Goal: Information Seeking & Learning: Check status

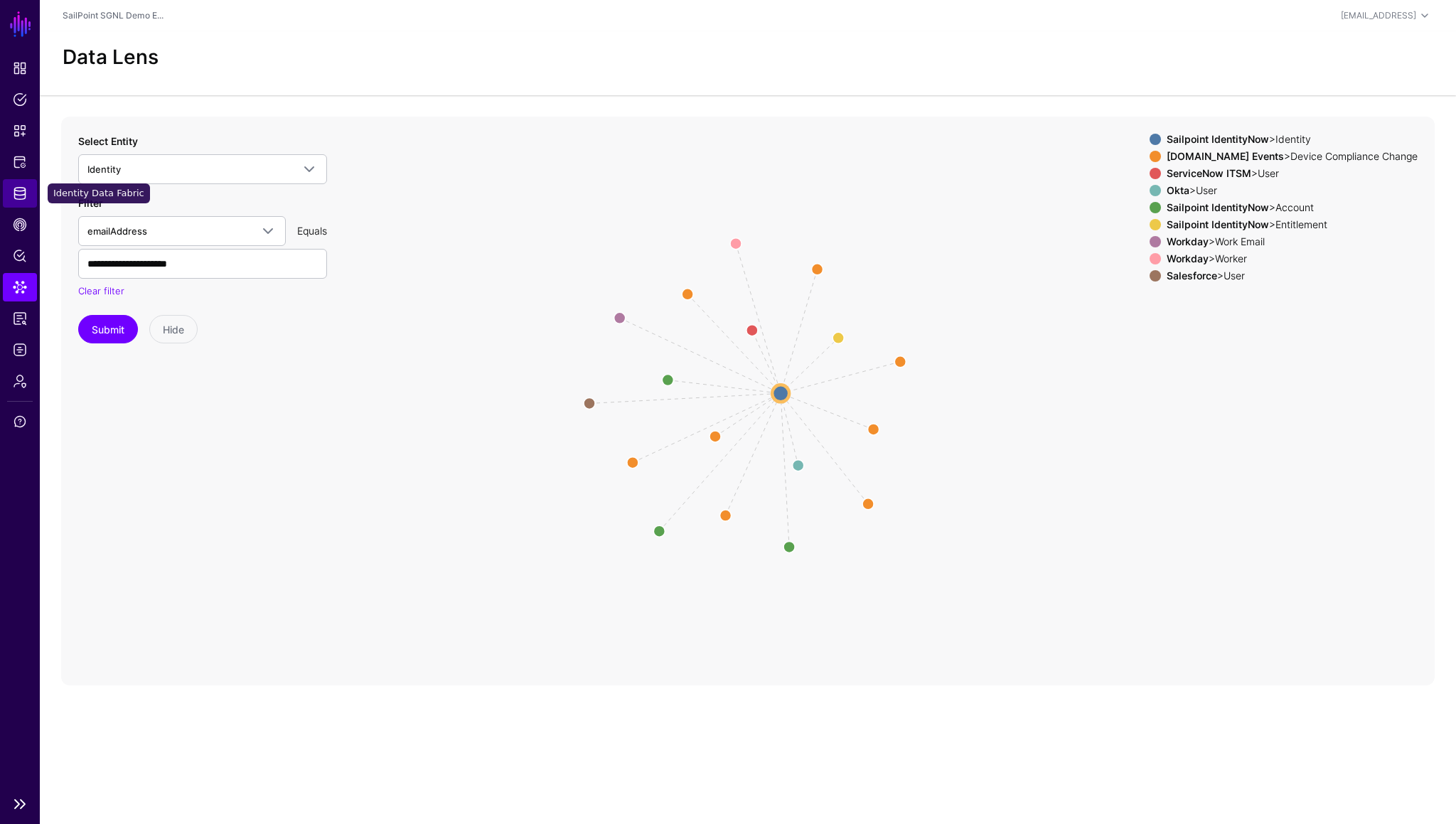
click at [13, 197] on span "Identity Data Fabric" at bounding box center [20, 193] width 14 height 14
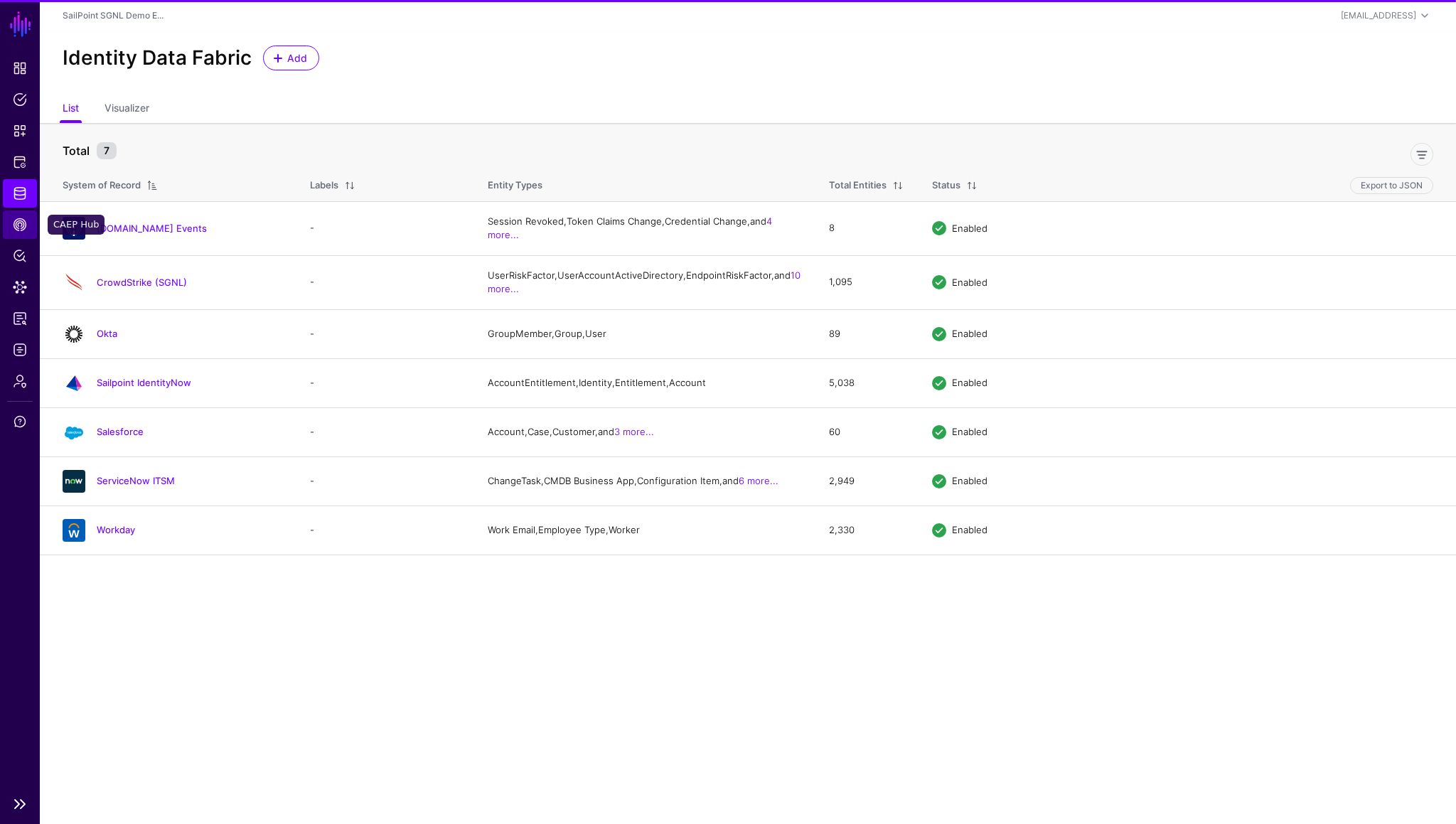
click at [16, 225] on span "CAEP Hub" at bounding box center [20, 225] width 14 height 14
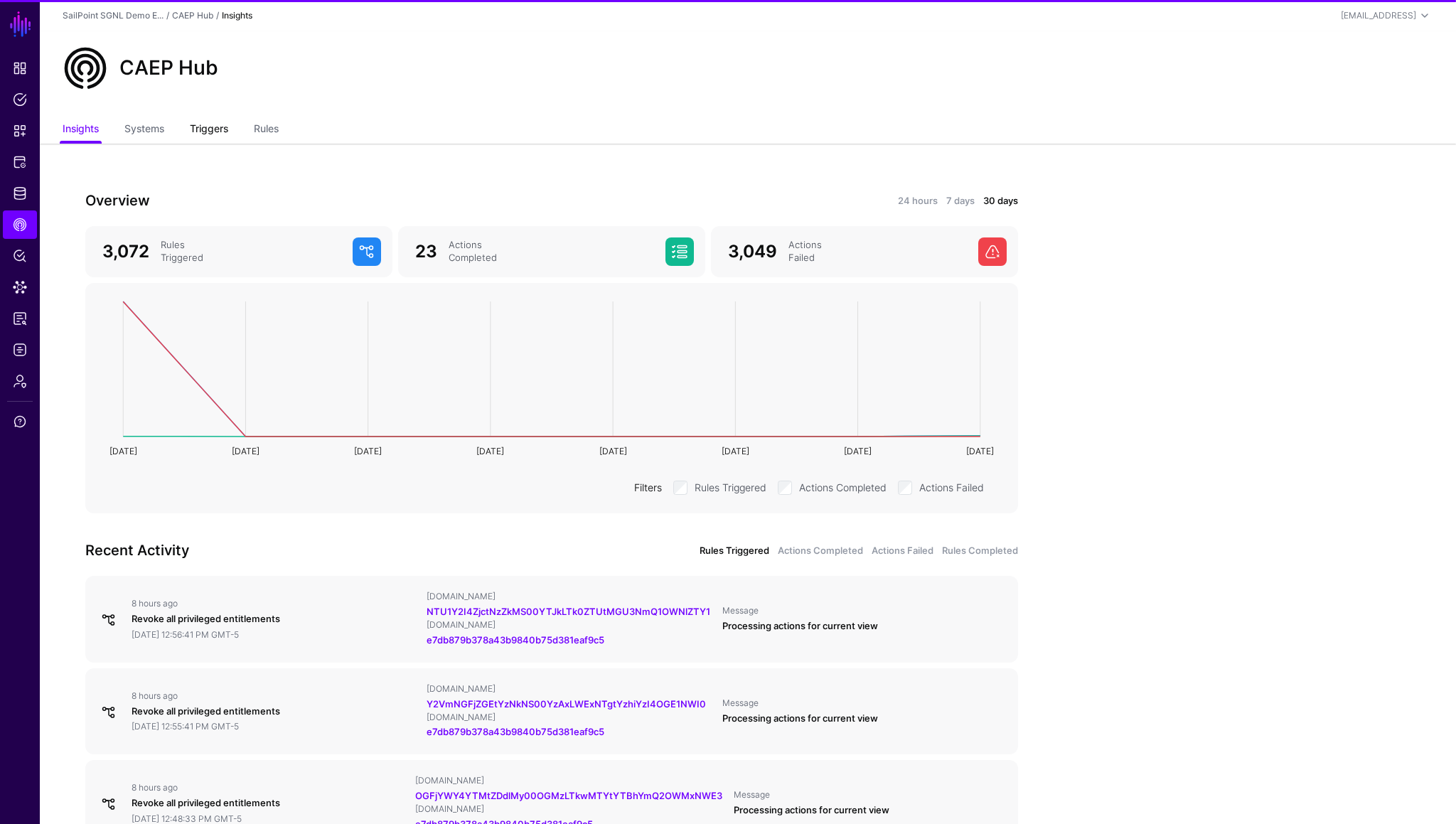
click at [205, 131] on link "Triggers" at bounding box center [209, 130] width 38 height 27
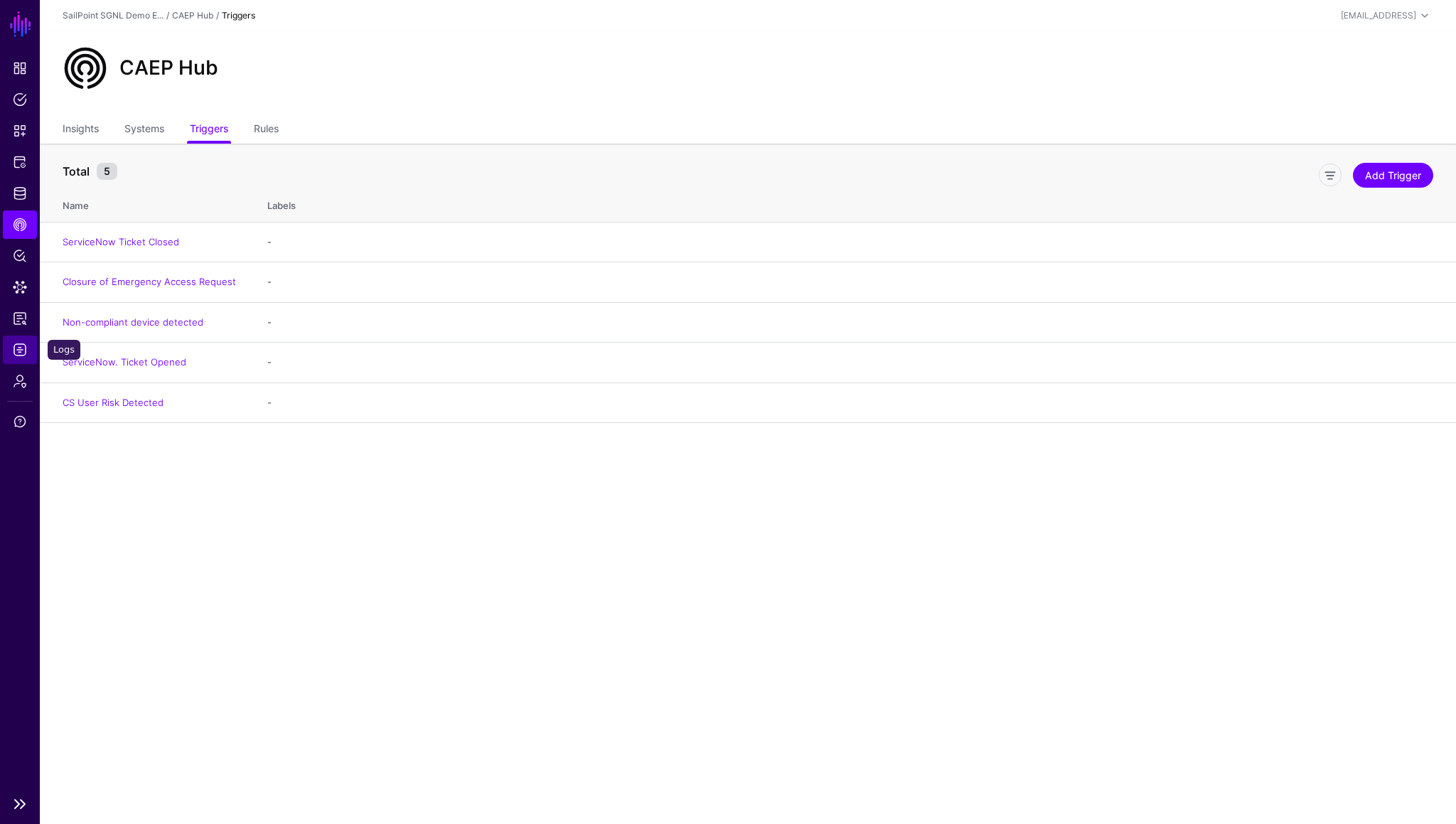
click at [17, 354] on span "Logs" at bounding box center [20, 350] width 14 height 14
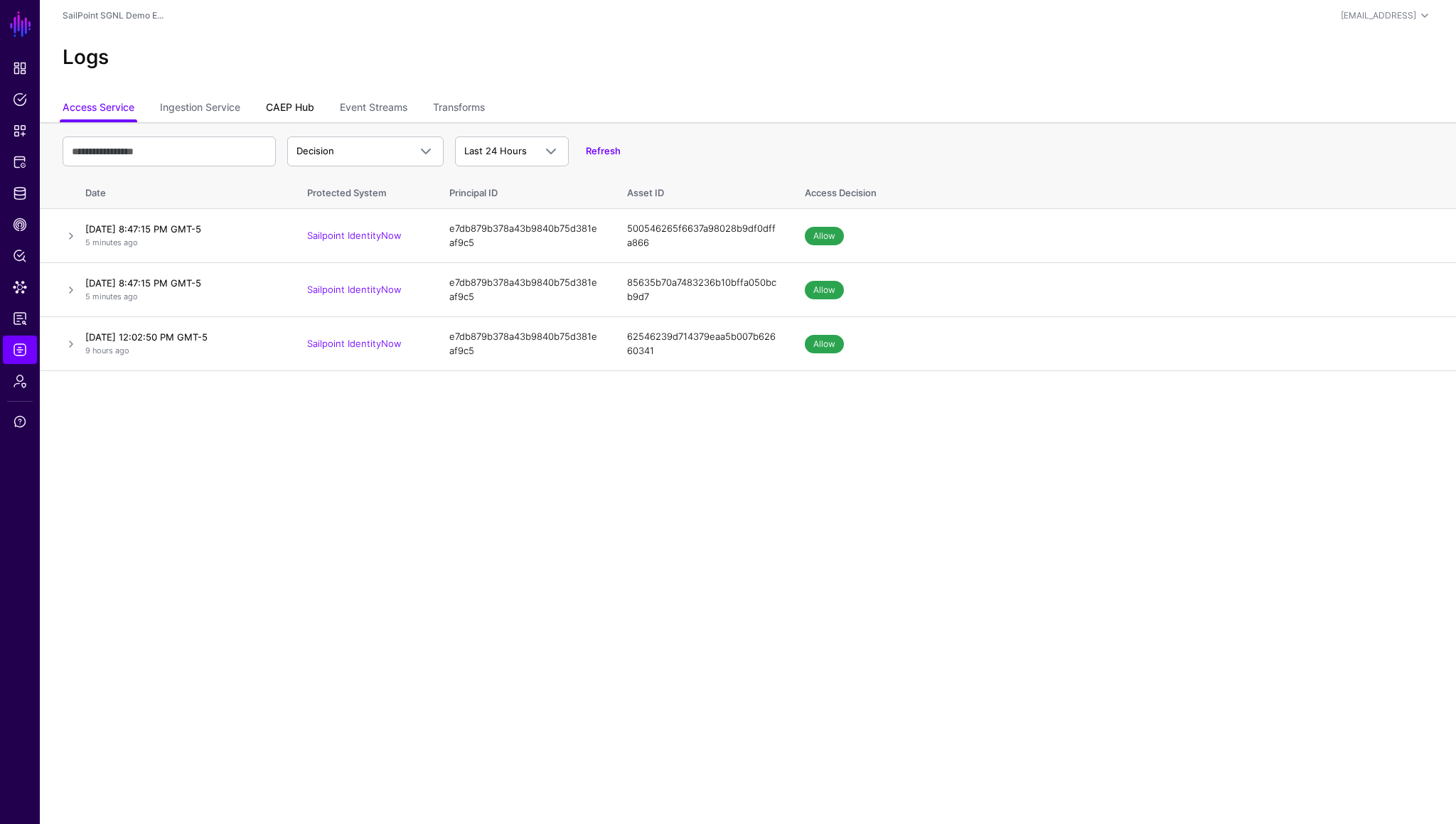
click at [300, 101] on link "CAEP Hub" at bounding box center [290, 108] width 48 height 27
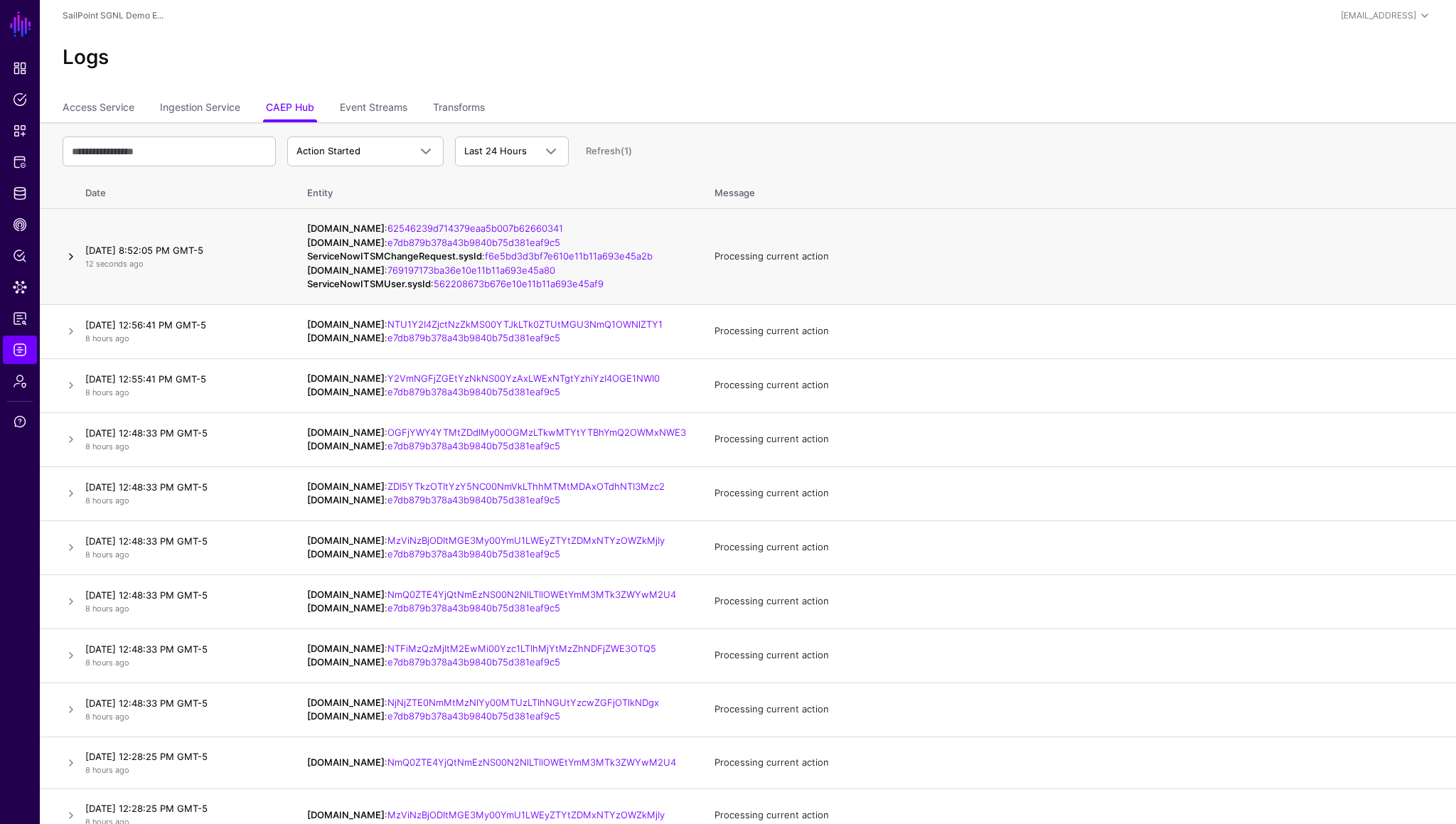
click at [71, 265] on link at bounding box center [71, 257] width 17 height 17
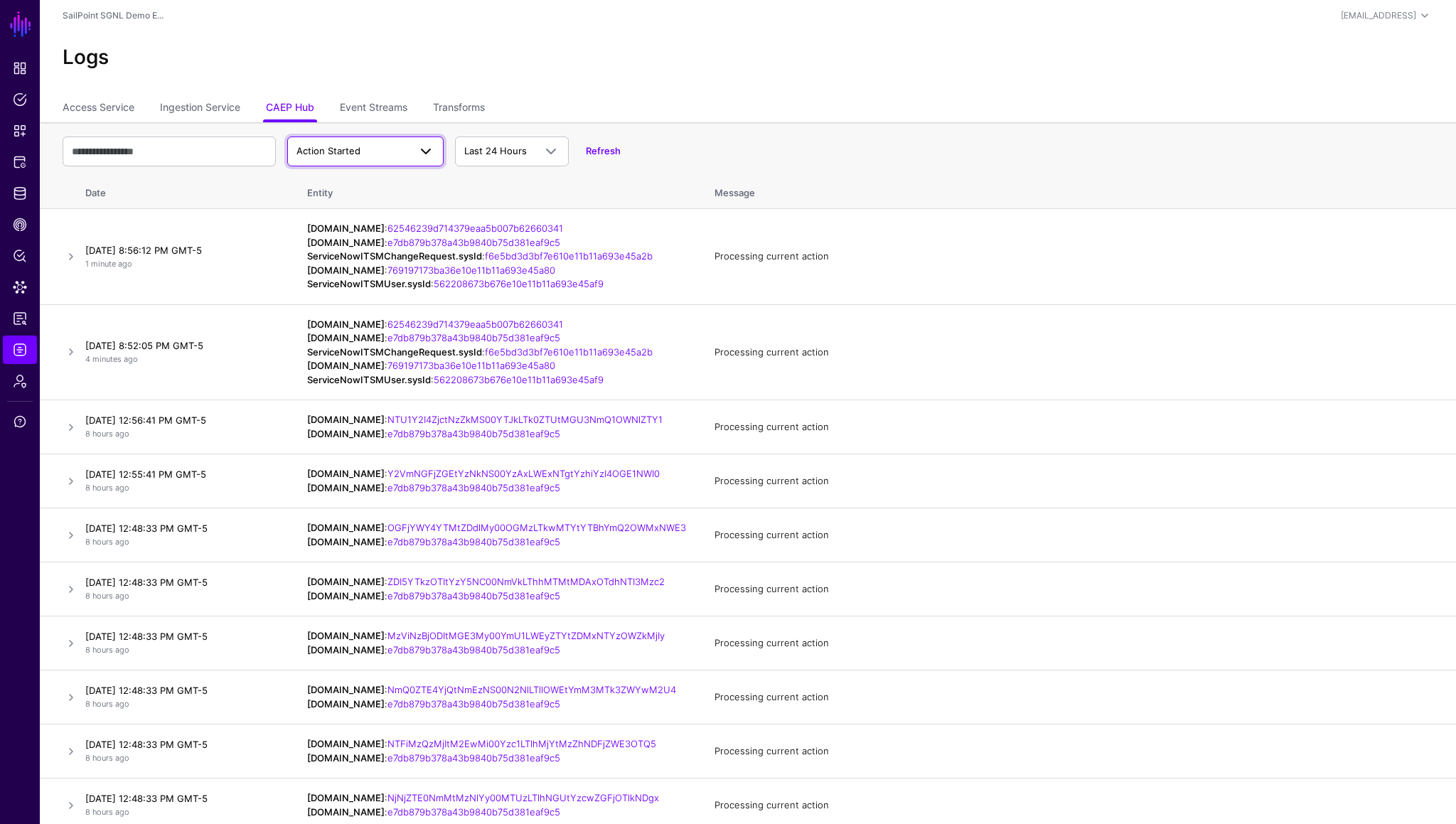
click at [371, 152] on span "Action Started" at bounding box center [352, 151] width 112 height 14
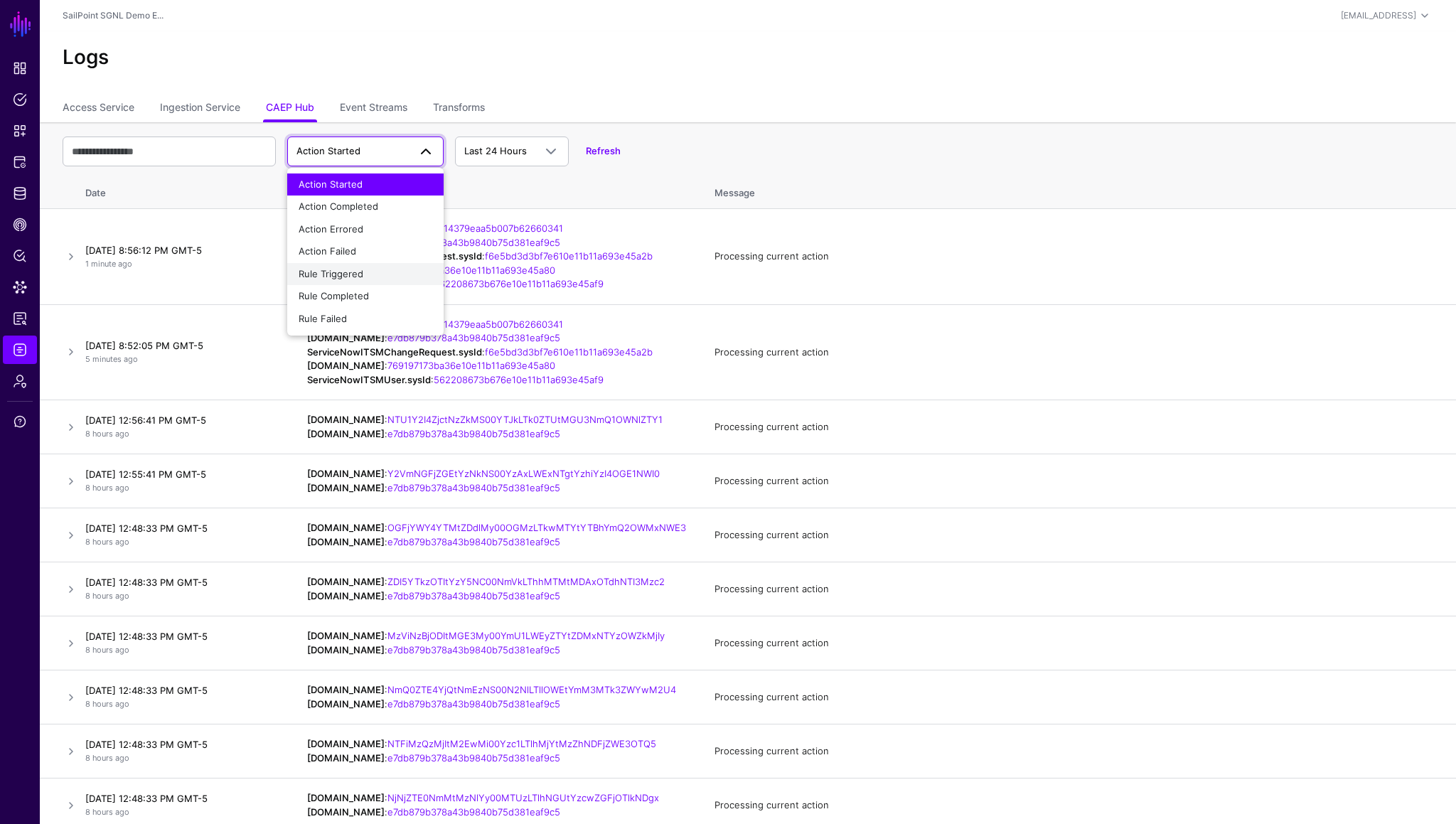
click at [354, 273] on span "Rule Triggered" at bounding box center [331, 274] width 65 height 11
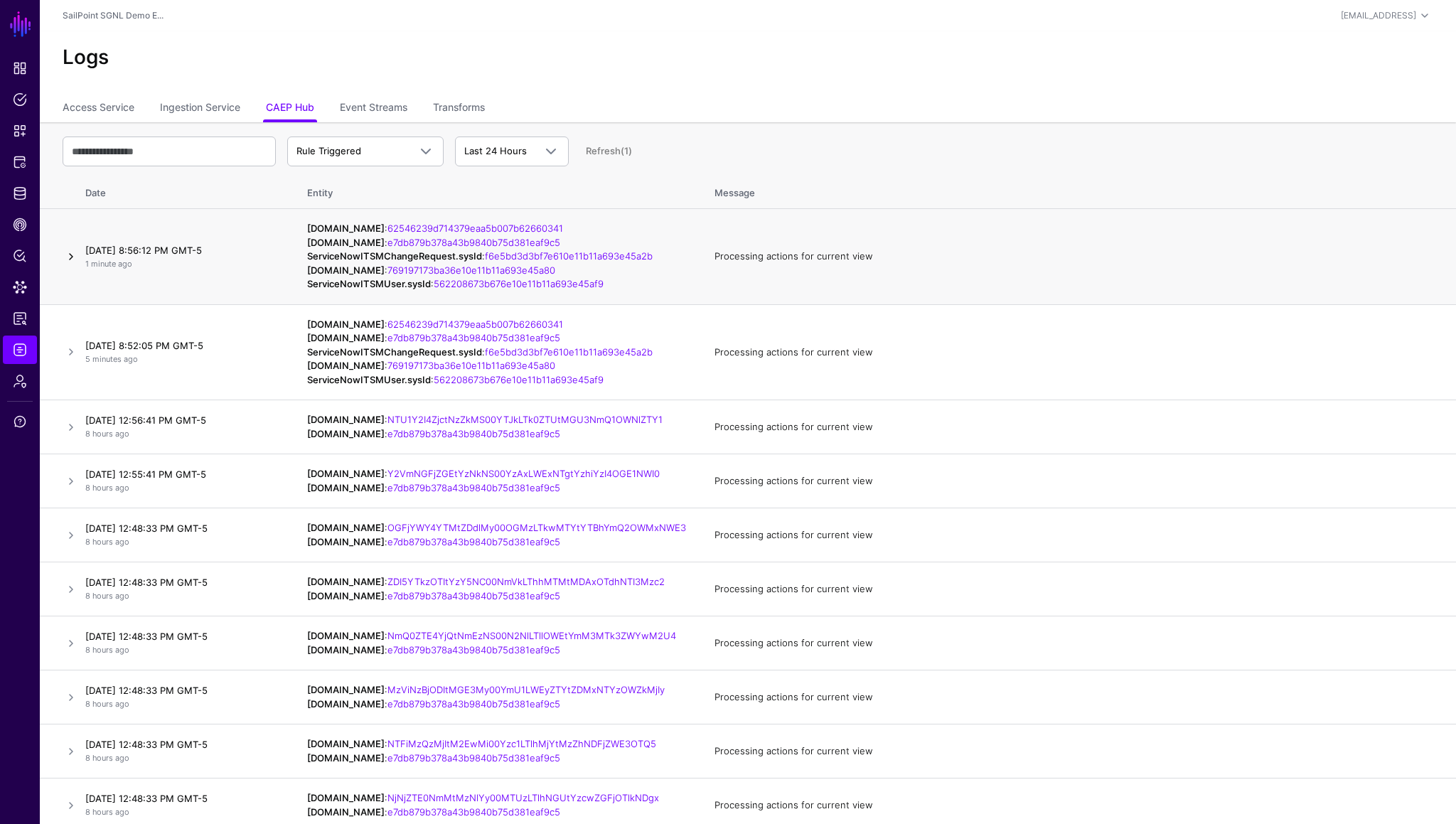
click at [68, 265] on link at bounding box center [71, 257] width 17 height 17
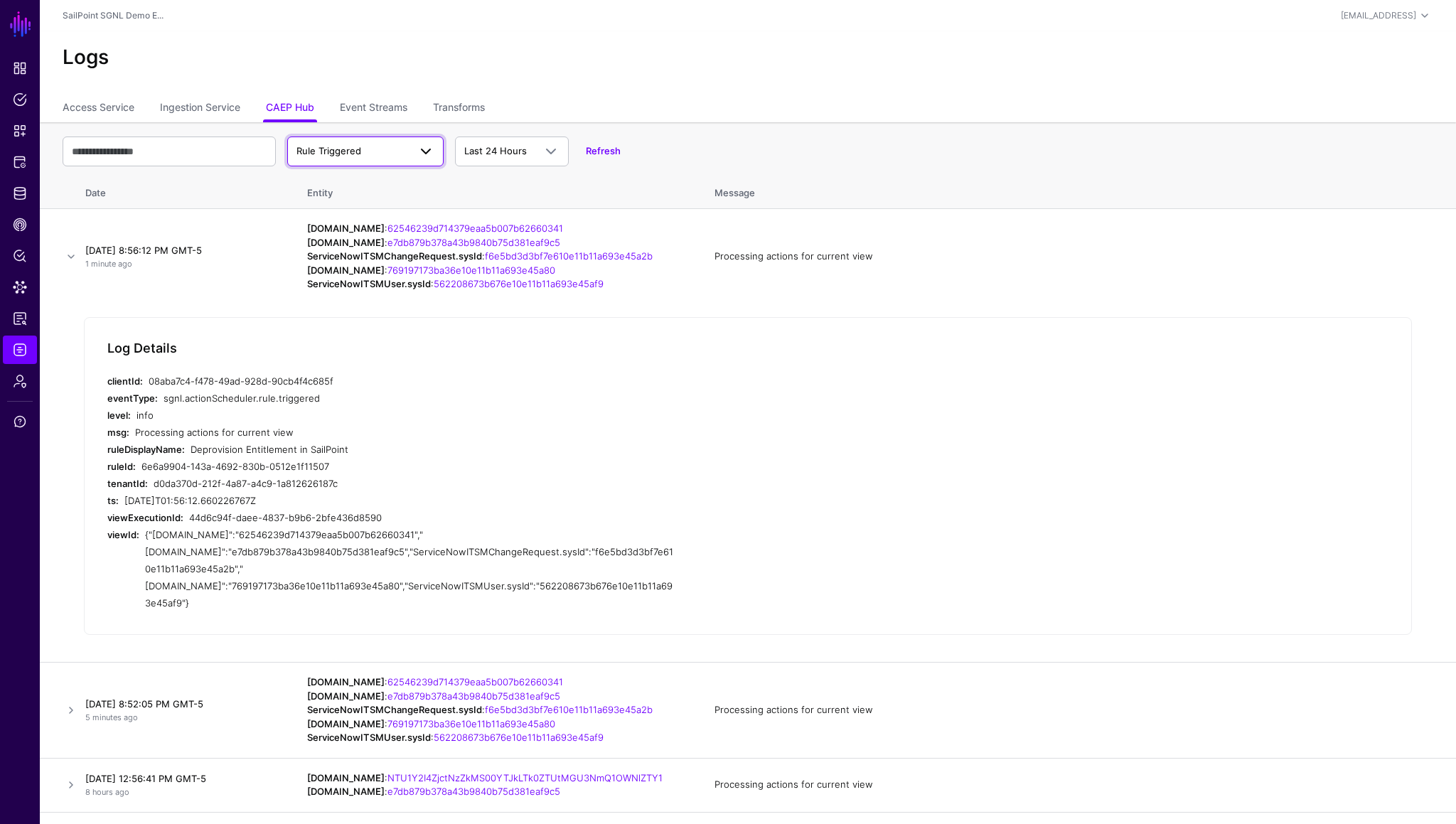
click at [384, 154] on span "Rule Triggered" at bounding box center [352, 151] width 112 height 14
click at [357, 293] on span "Rule Completed" at bounding box center [334, 296] width 70 height 11
click at [382, 156] on span "Rule Completed" at bounding box center [352, 151] width 112 height 14
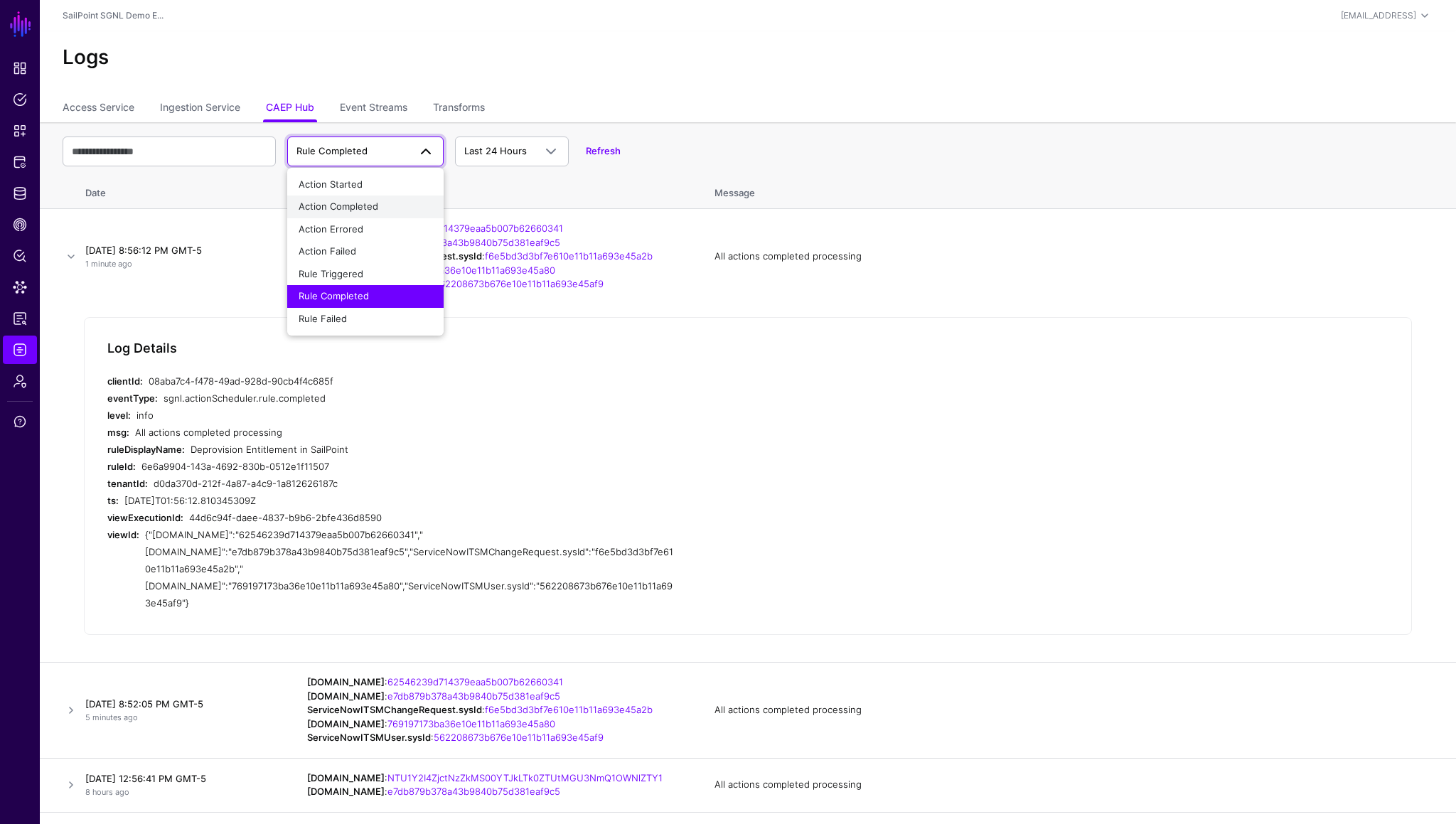
click at [374, 197] on button "Action Completed" at bounding box center [365, 207] width 156 height 23
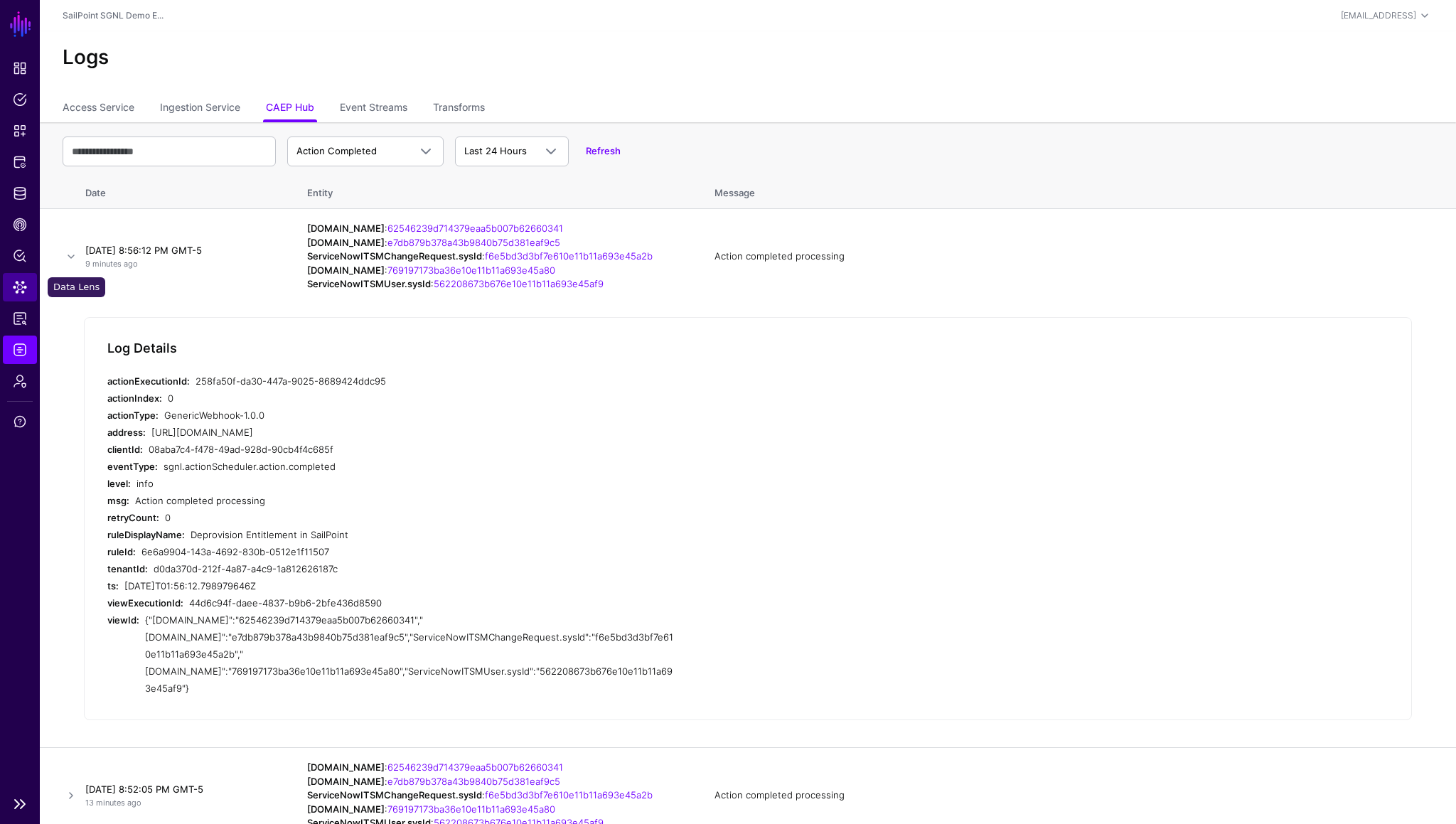
click at [20, 290] on span "Data Lens" at bounding box center [20, 287] width 14 height 14
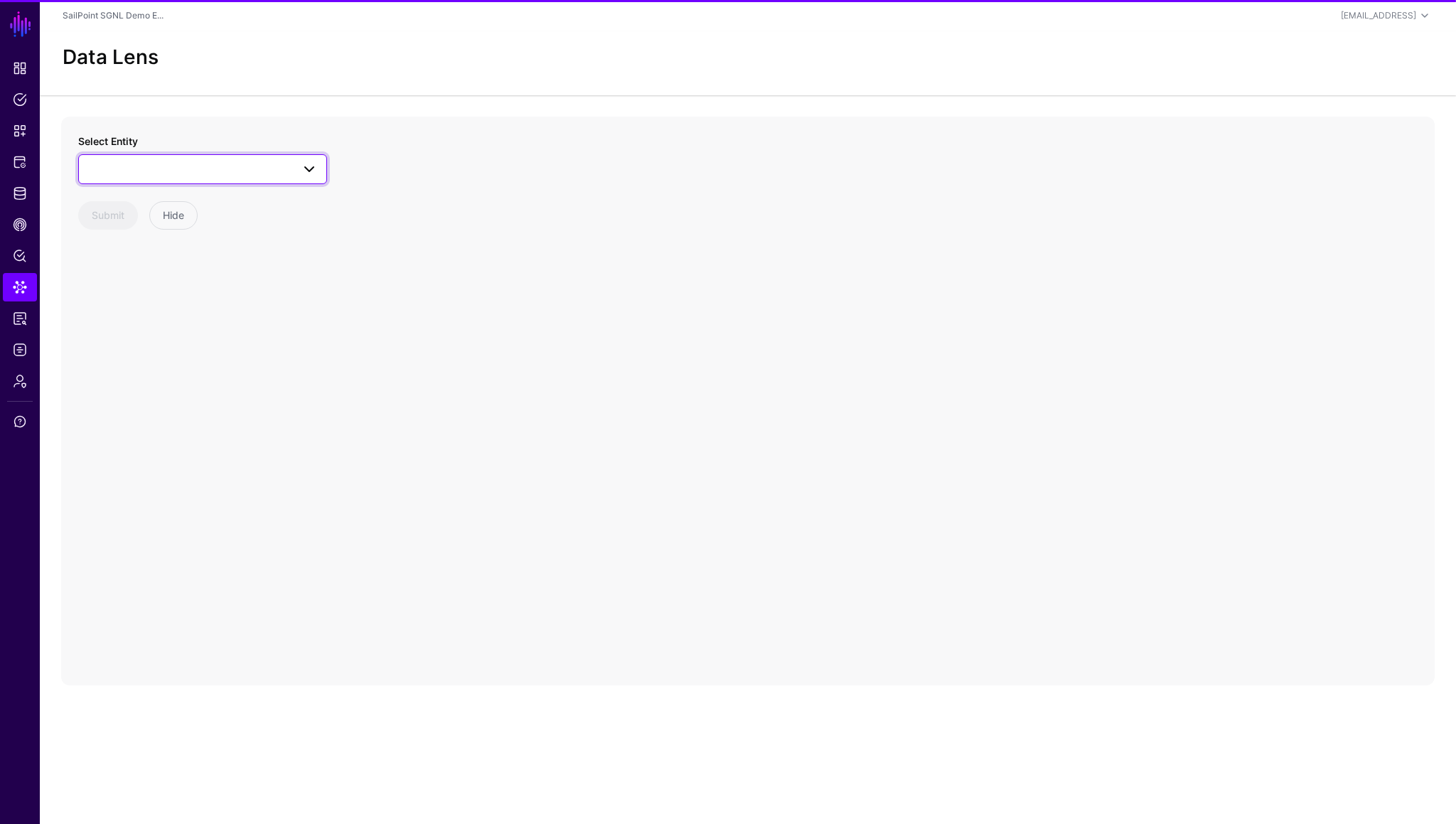
click at [148, 166] on span at bounding box center [203, 169] width 230 height 17
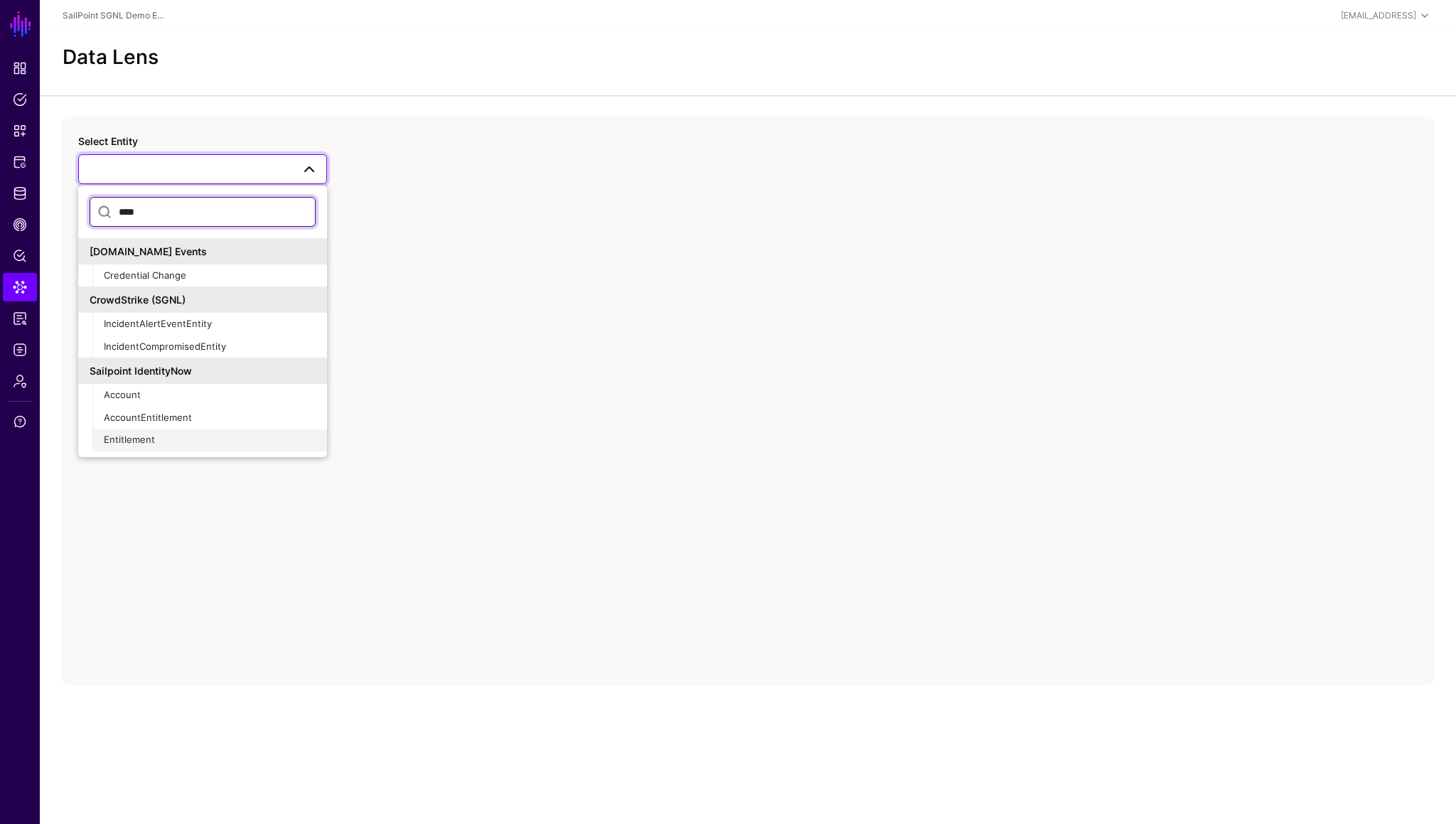
type input "****"
click at [143, 438] on span "Entitlement" at bounding box center [129, 439] width 51 height 11
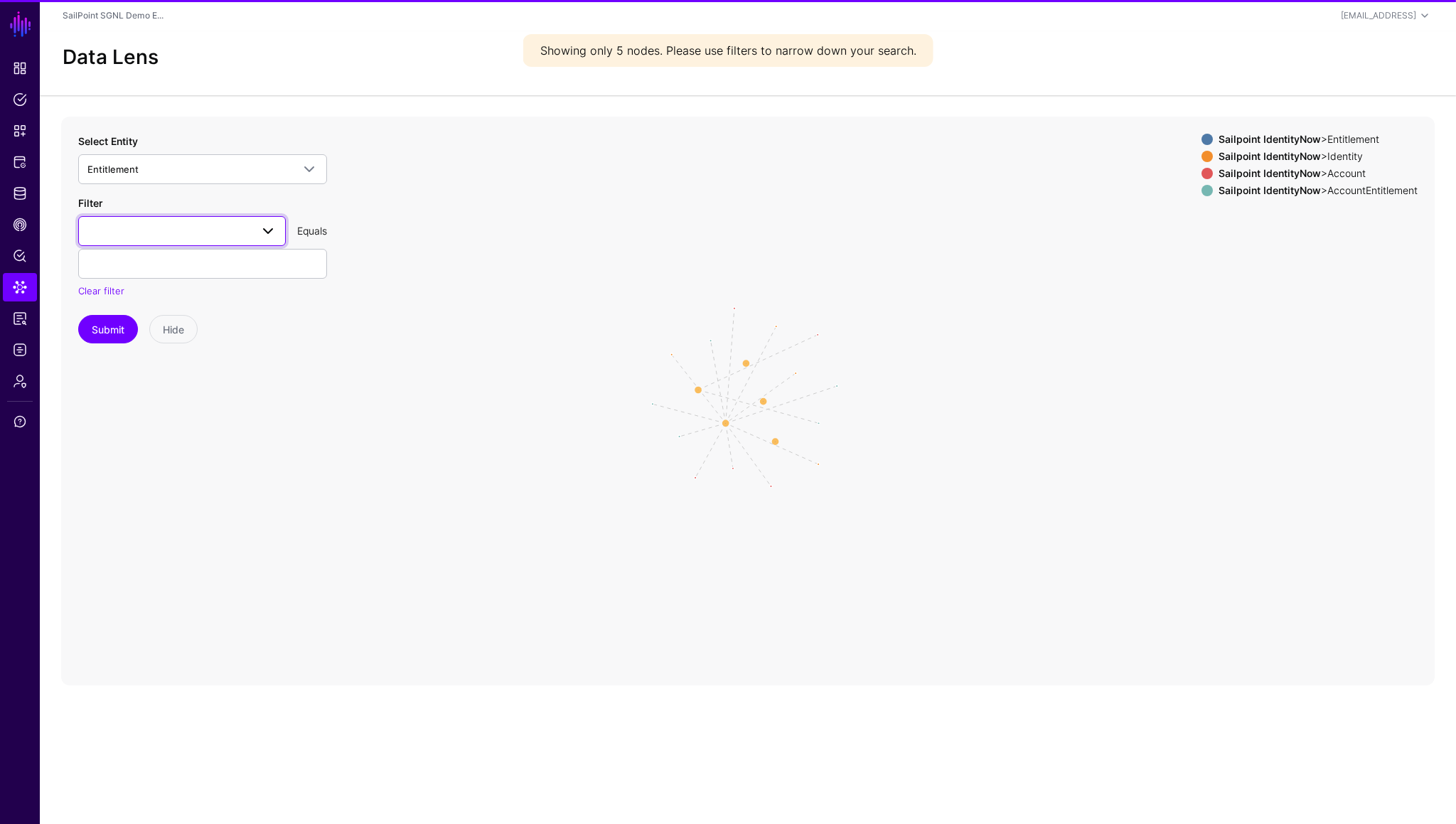
click at [264, 232] on span at bounding box center [268, 231] width 17 height 17
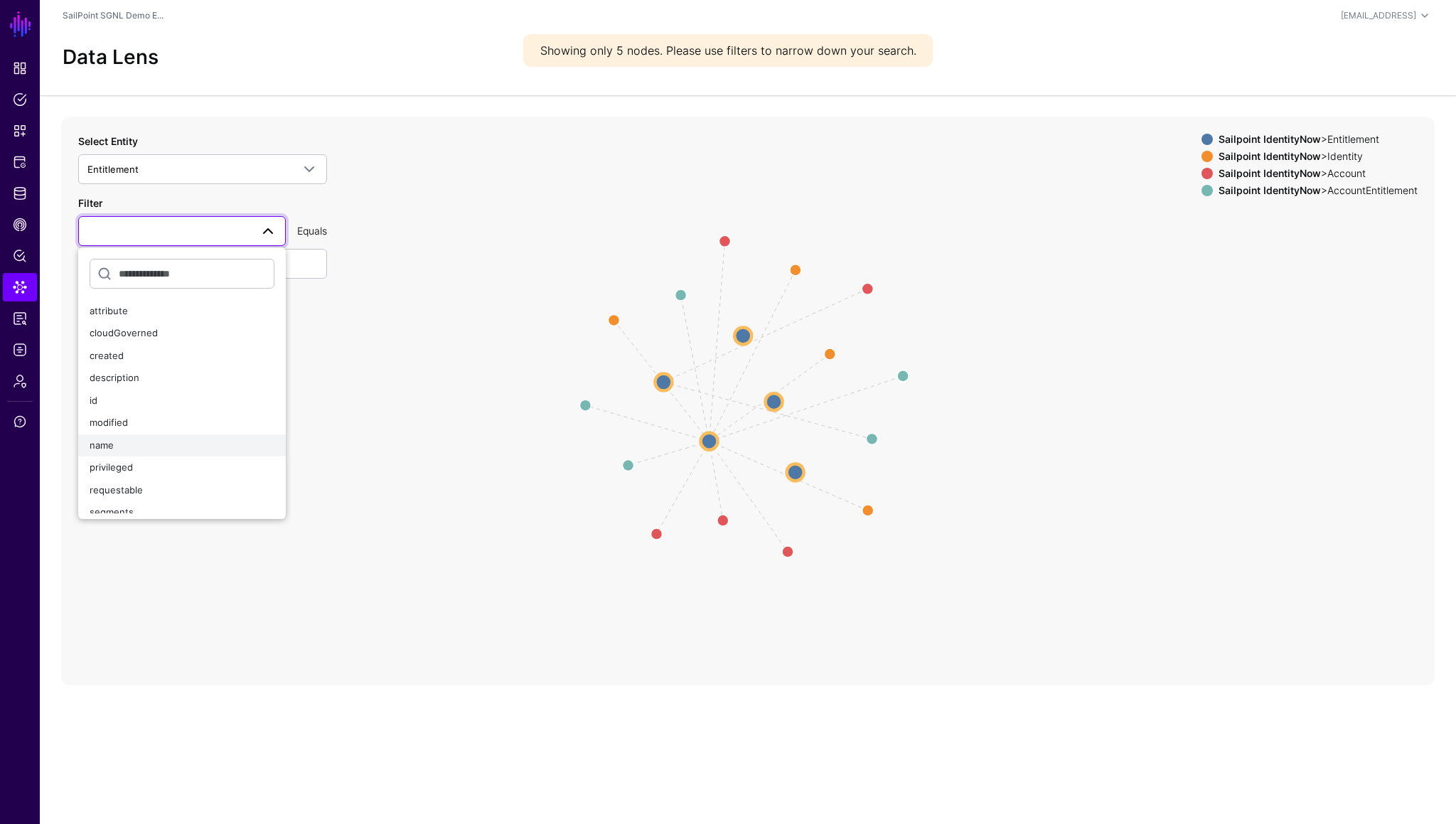
click at [116, 438] on button "name" at bounding box center [182, 446] width 207 height 23
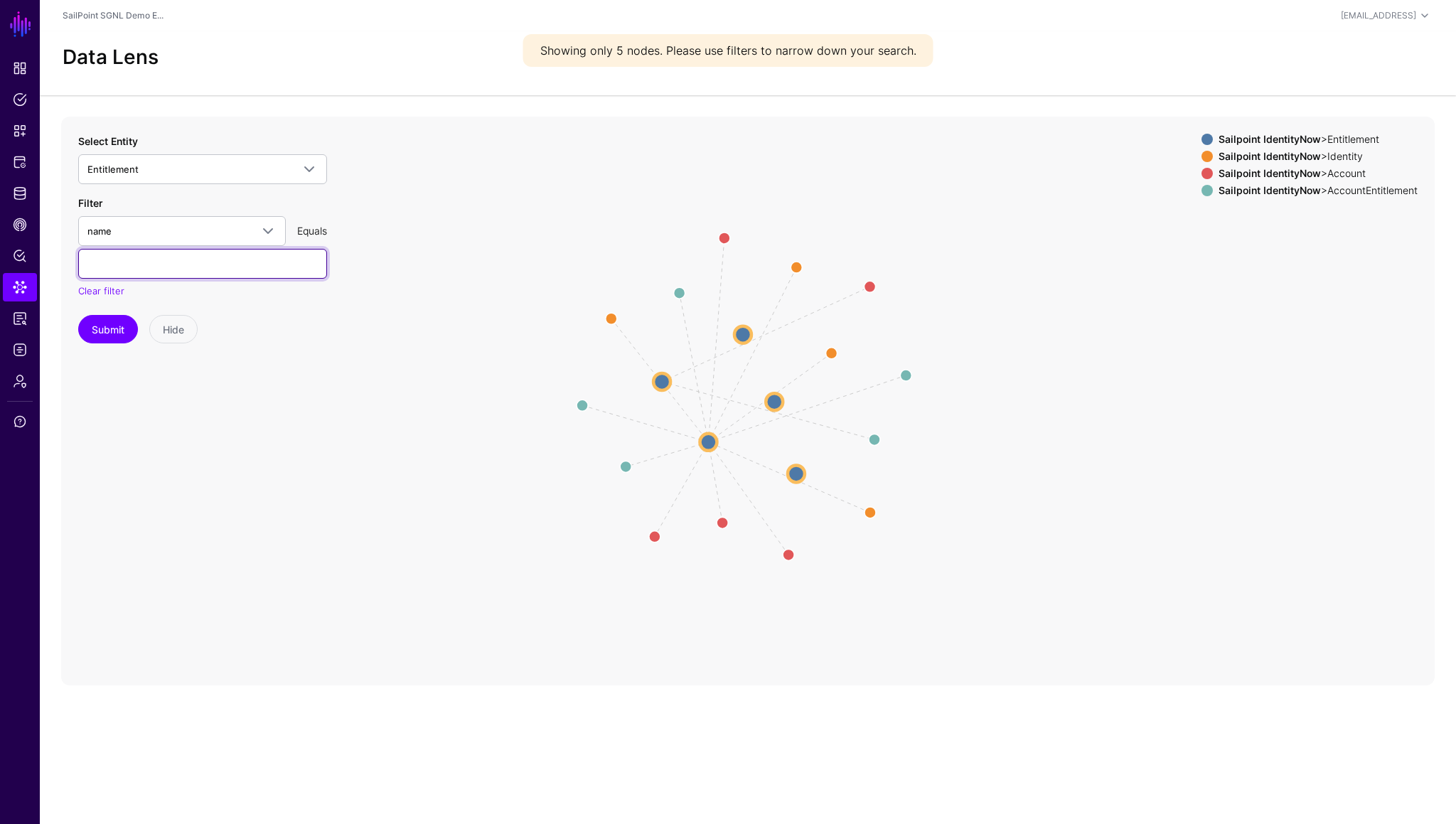
click at [155, 255] on input "text" at bounding box center [203, 264] width 249 height 30
type input "**********"
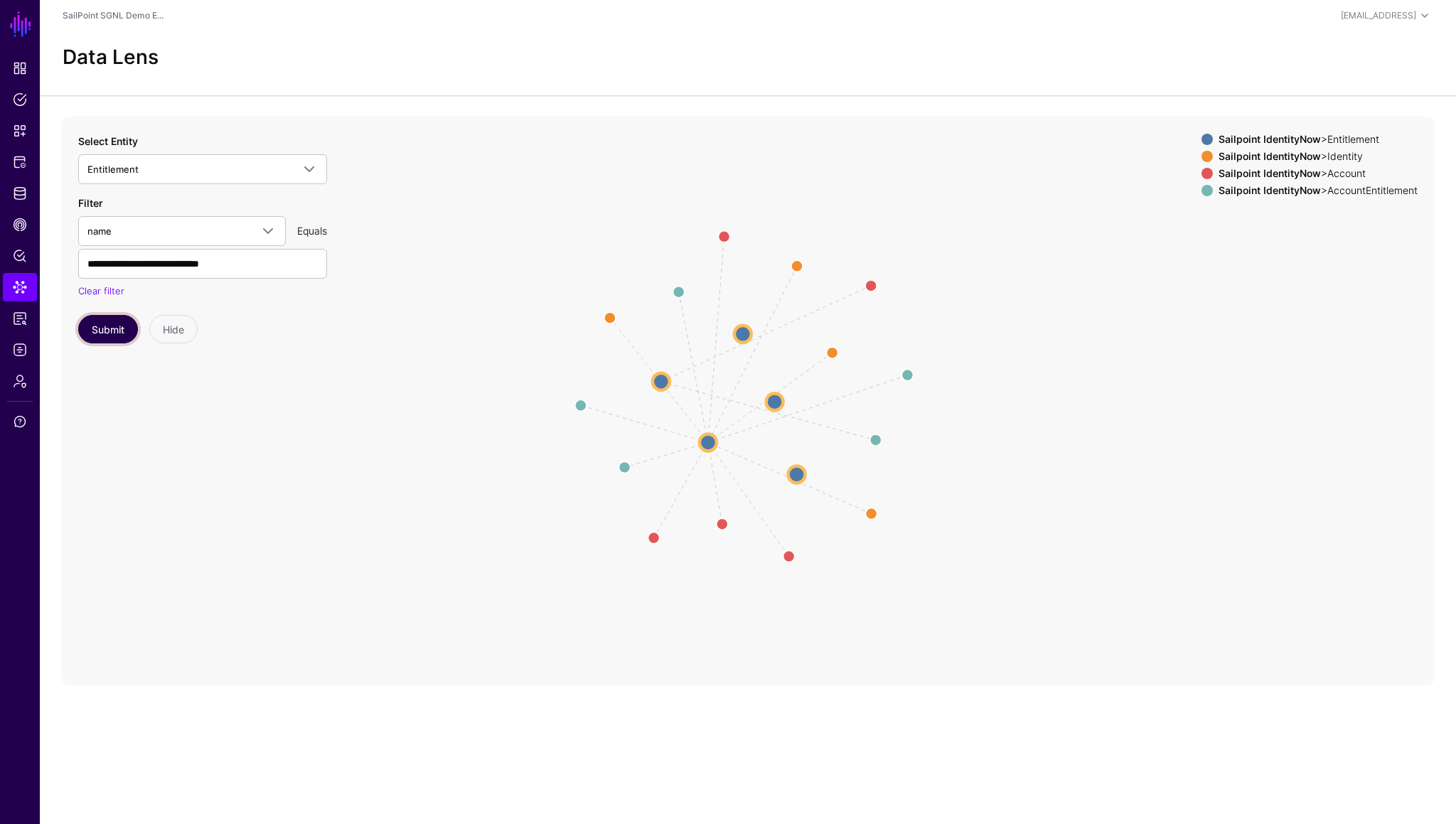
click at [112, 329] on button "Submit" at bounding box center [108, 329] width 59 height 28
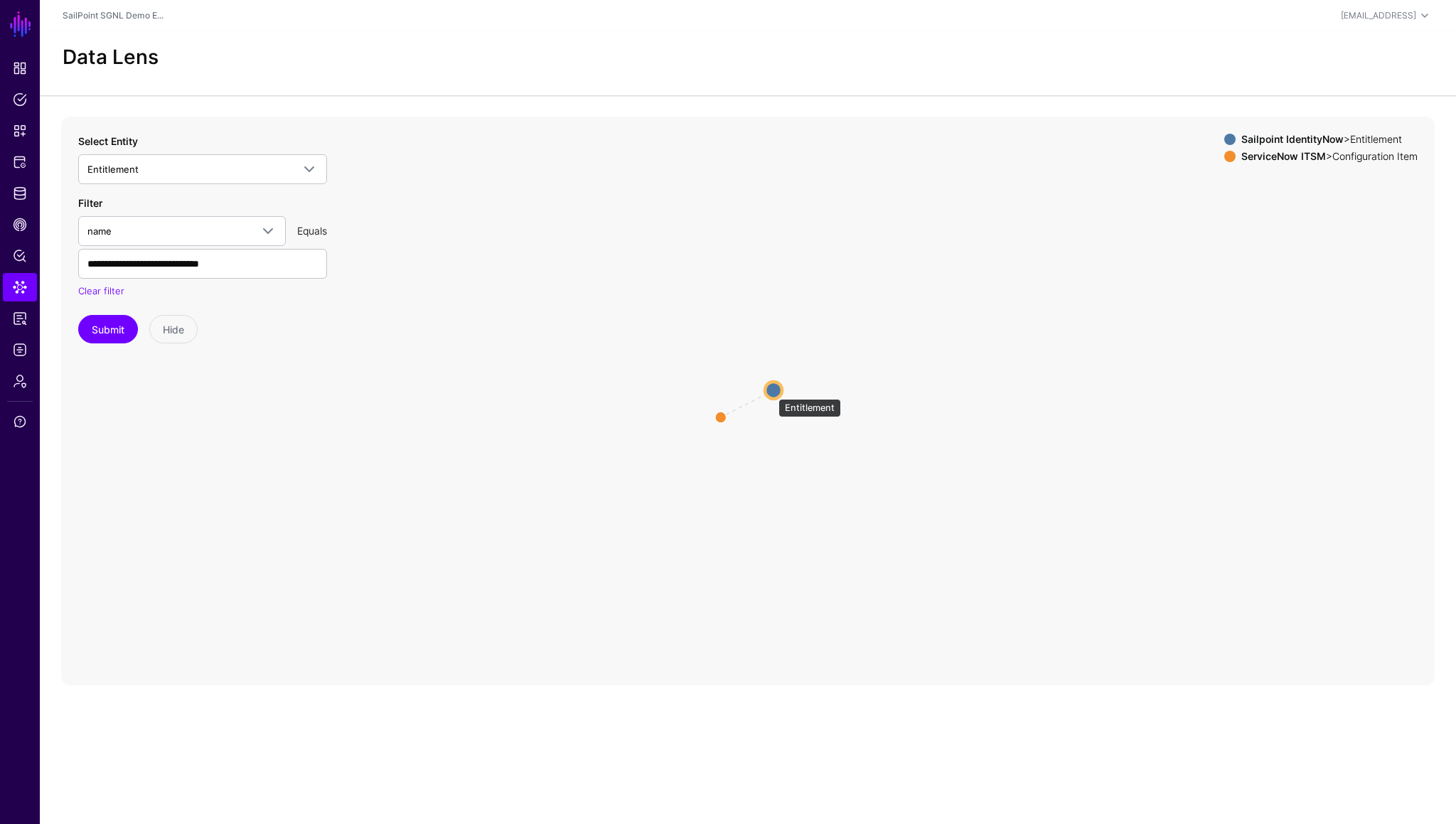
click at [771, 392] on circle at bounding box center [773, 390] width 17 height 17
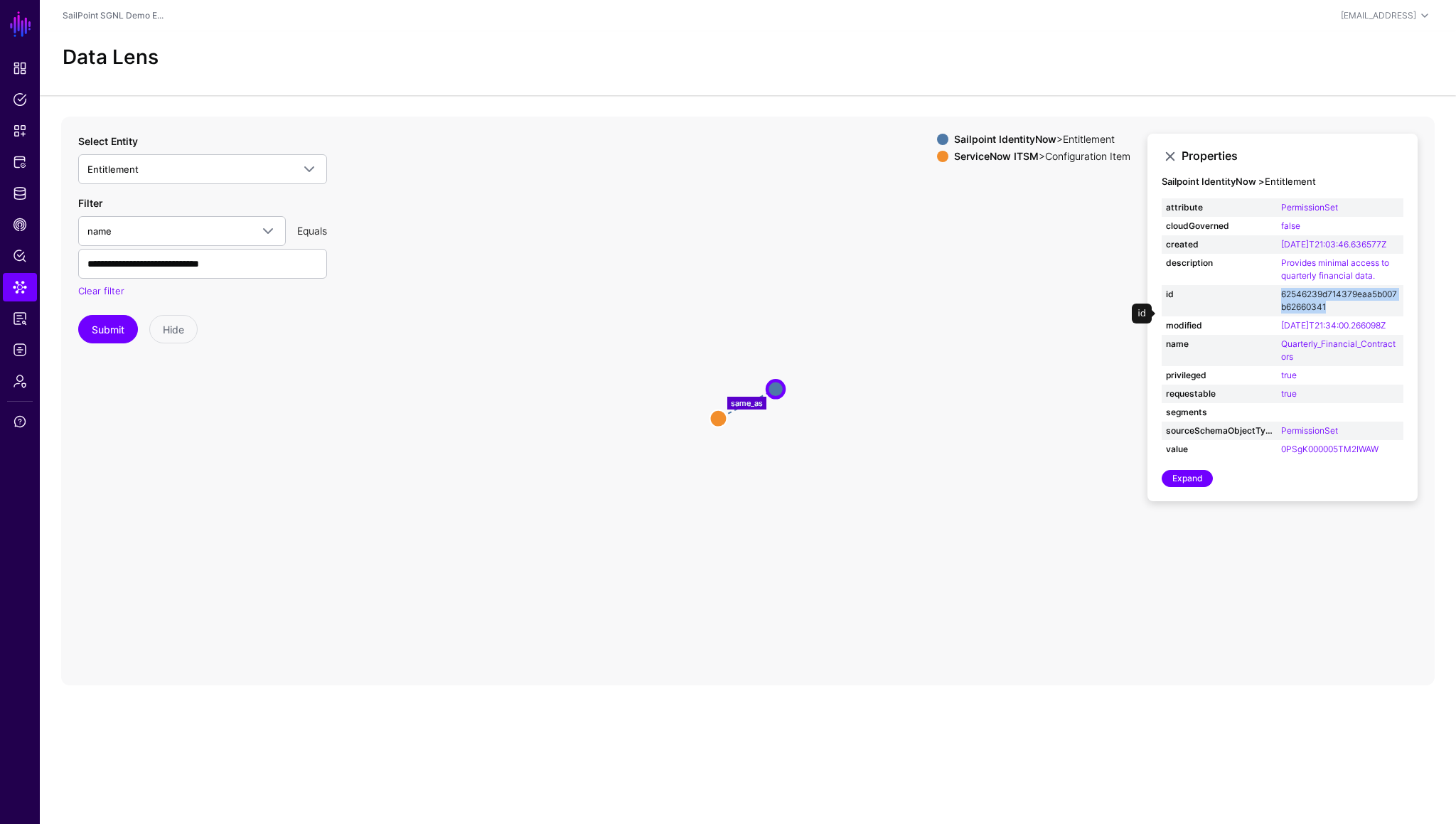
drag, startPoint x: 1337, startPoint y: 320, endPoint x: 1281, endPoint y: 313, distance: 56.4
click at [1281, 313] on td "62546239d714379eaa5b007b62660341" at bounding box center [1340, 300] width 126 height 31
copy link "62546239d714379eaa5b007b62660341"
click at [141, 170] on span "Entitlement" at bounding box center [190, 169] width 205 height 16
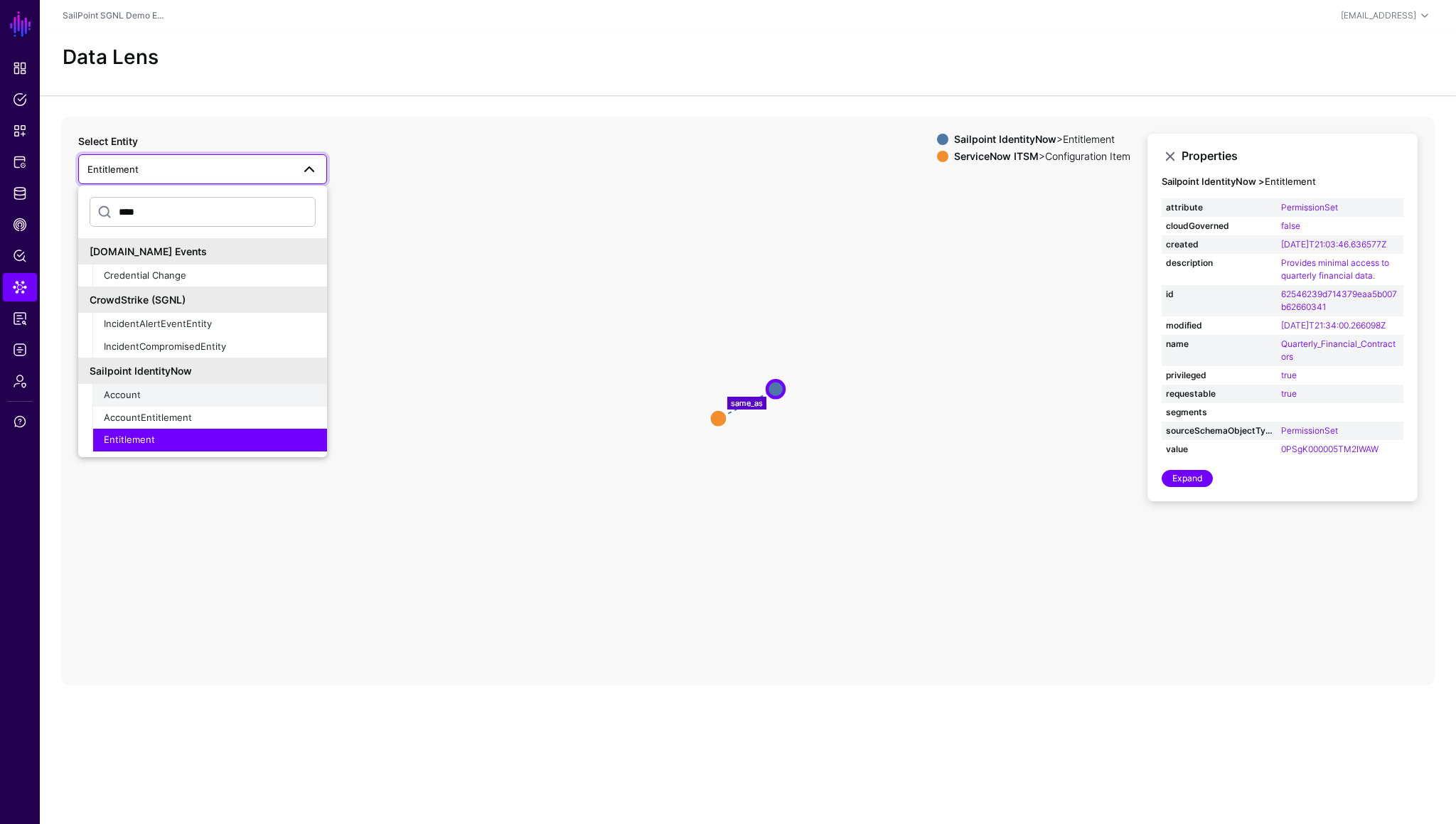
scroll to position [22, 0]
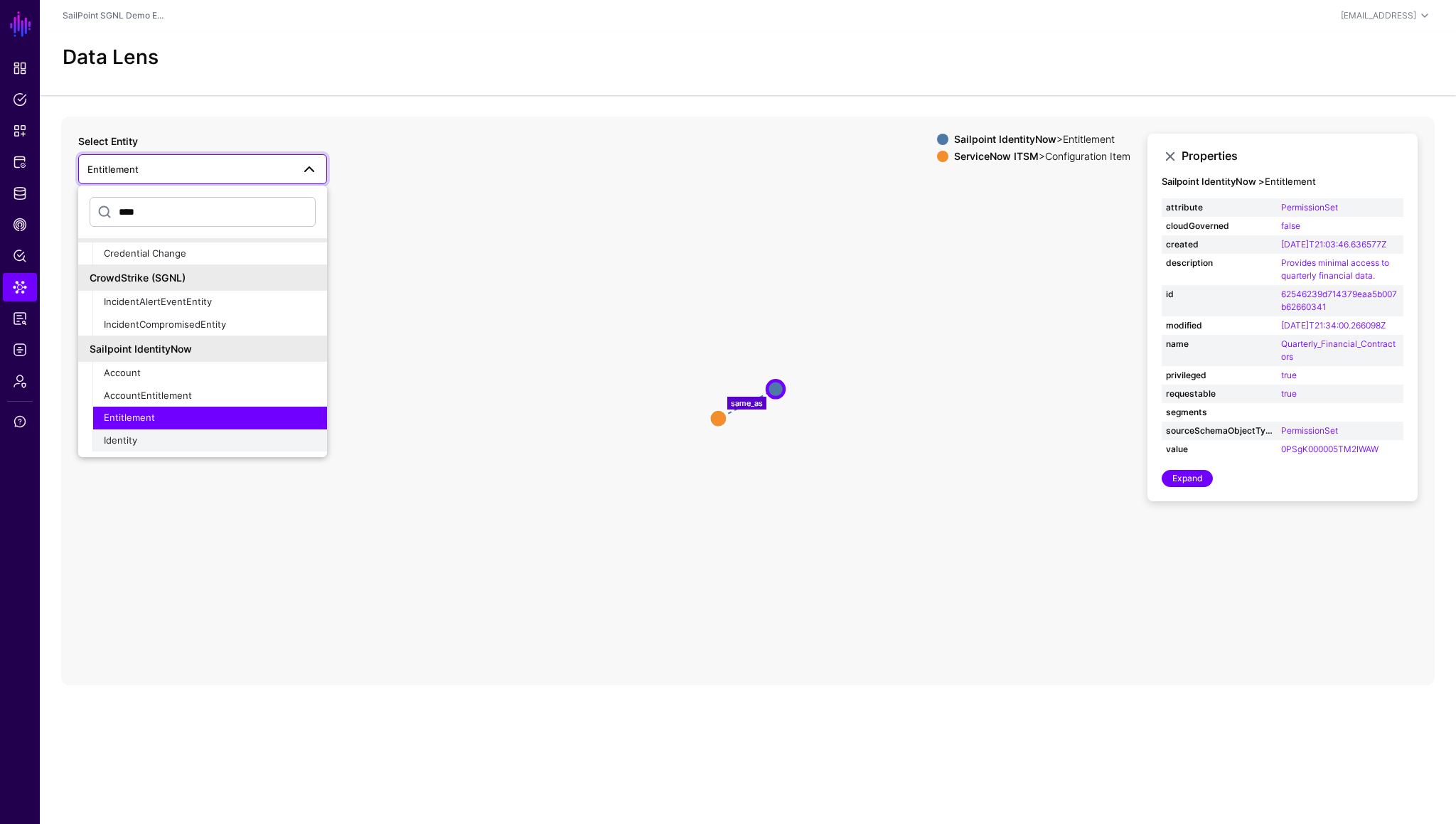
click at [136, 450] on button "Identity" at bounding box center [210, 441] width 235 height 23
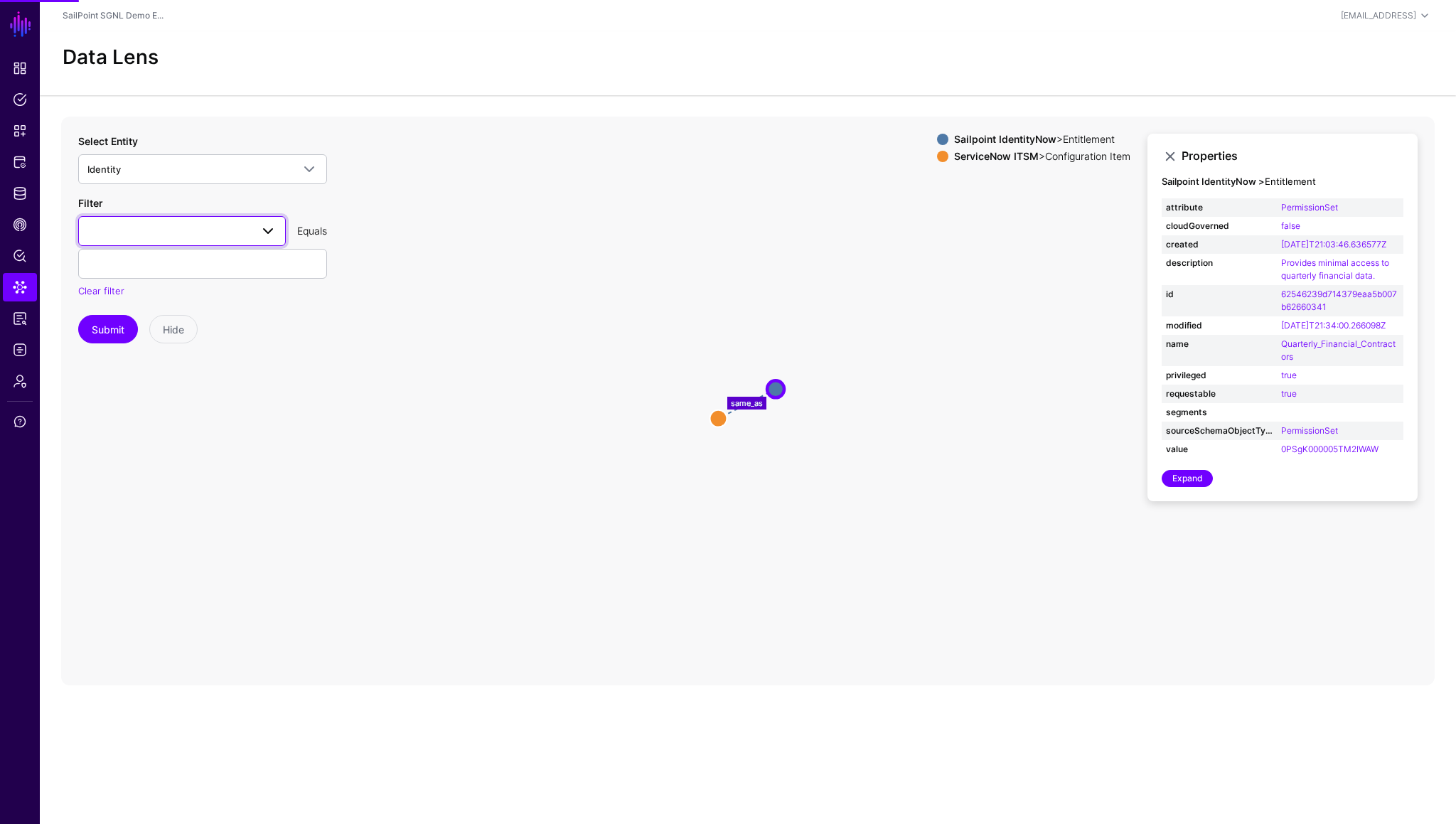
click at [146, 234] on span at bounding box center [182, 231] width 189 height 17
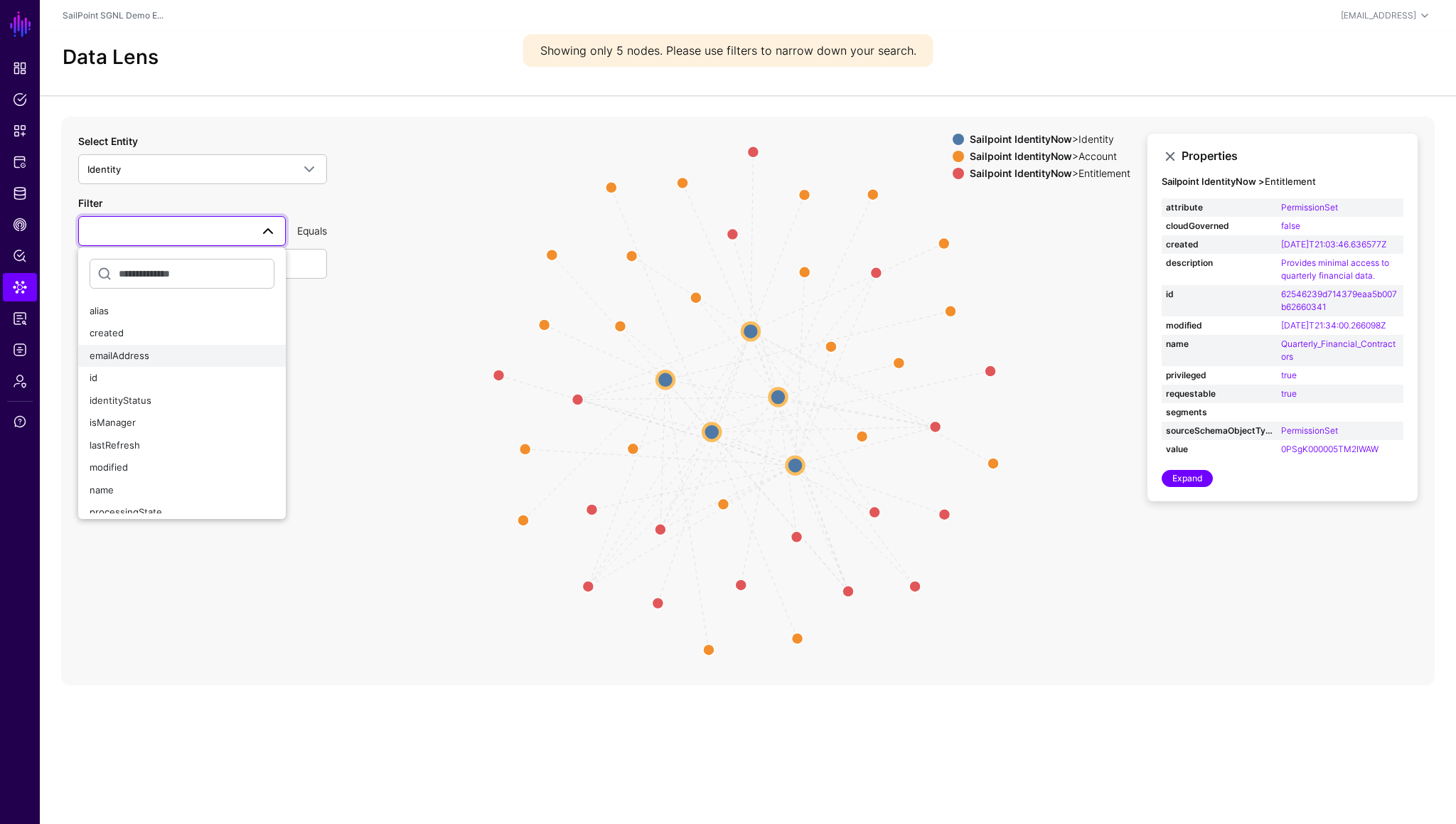
click at [137, 357] on span "emailAddress" at bounding box center [120, 355] width 59 height 11
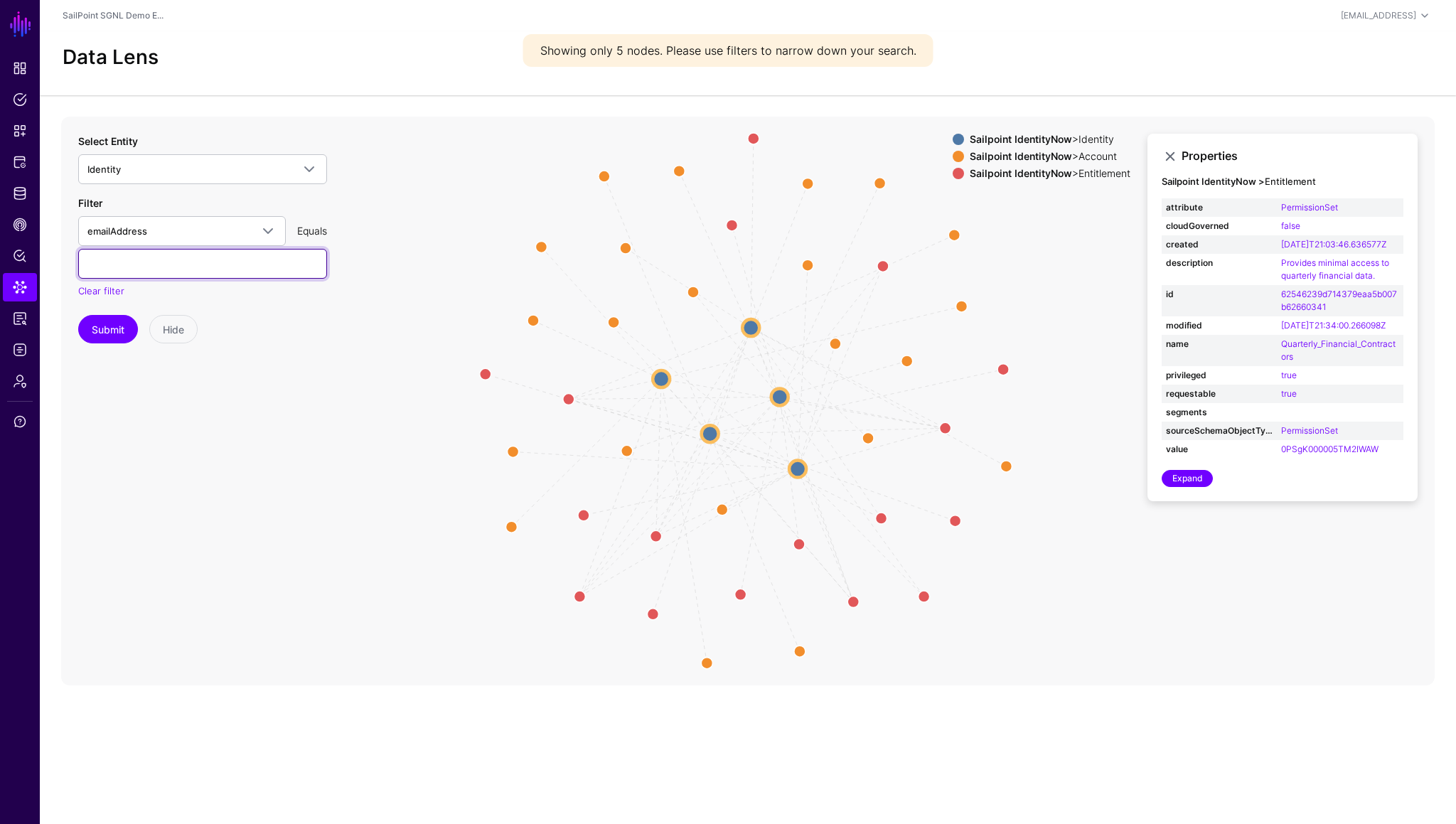
click at [161, 276] on input "text" at bounding box center [203, 264] width 249 height 30
click at [78, 315] on button "Submit" at bounding box center [108, 329] width 59 height 28
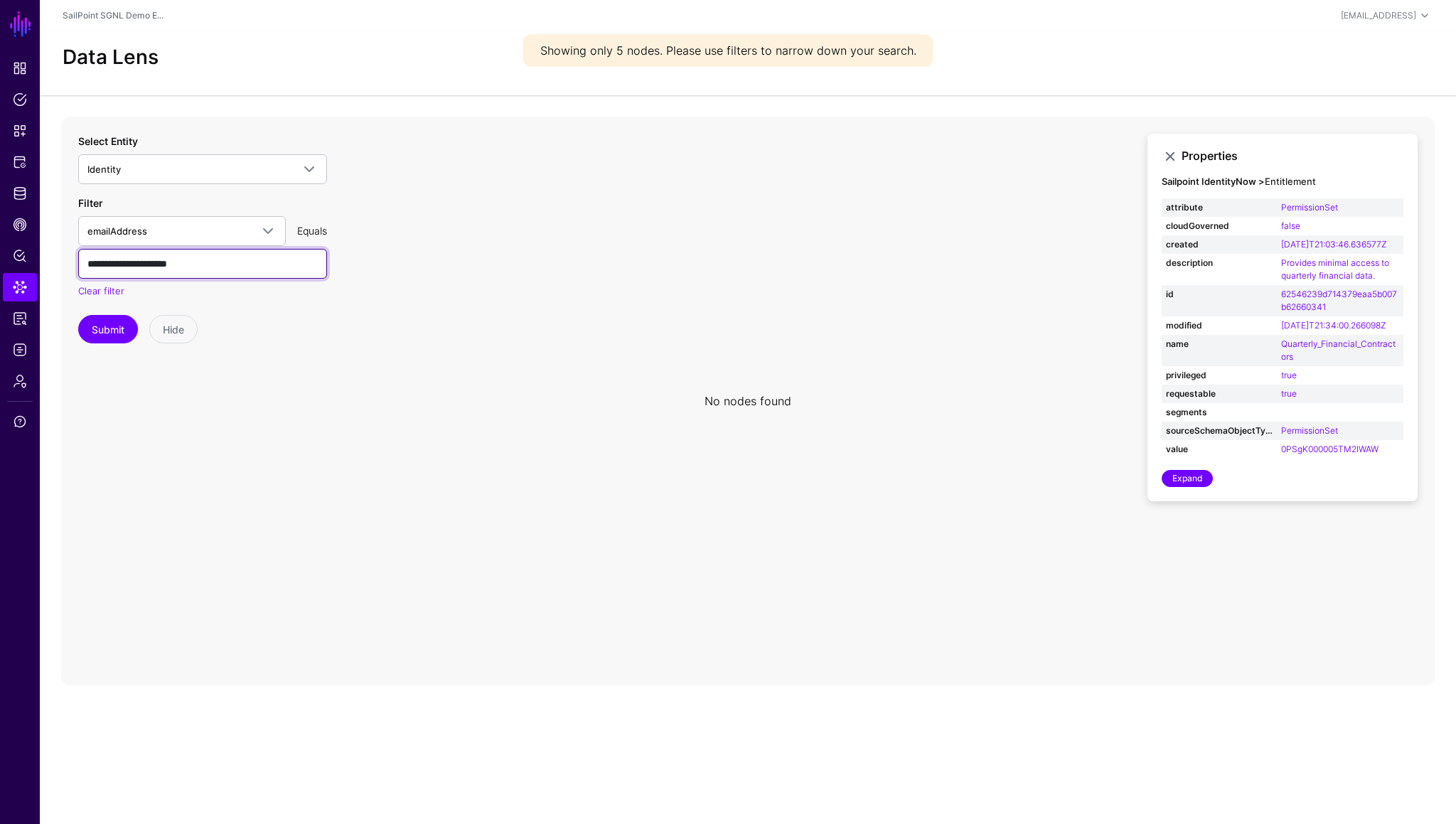
type input "**********"
drag, startPoint x: 155, startPoint y: 288, endPoint x: 166, endPoint y: 306, distance: 21.1
click at [166, 306] on div "**********" at bounding box center [203, 239] width 249 height 210
click at [111, 335] on button "Submit" at bounding box center [108, 329] width 59 height 28
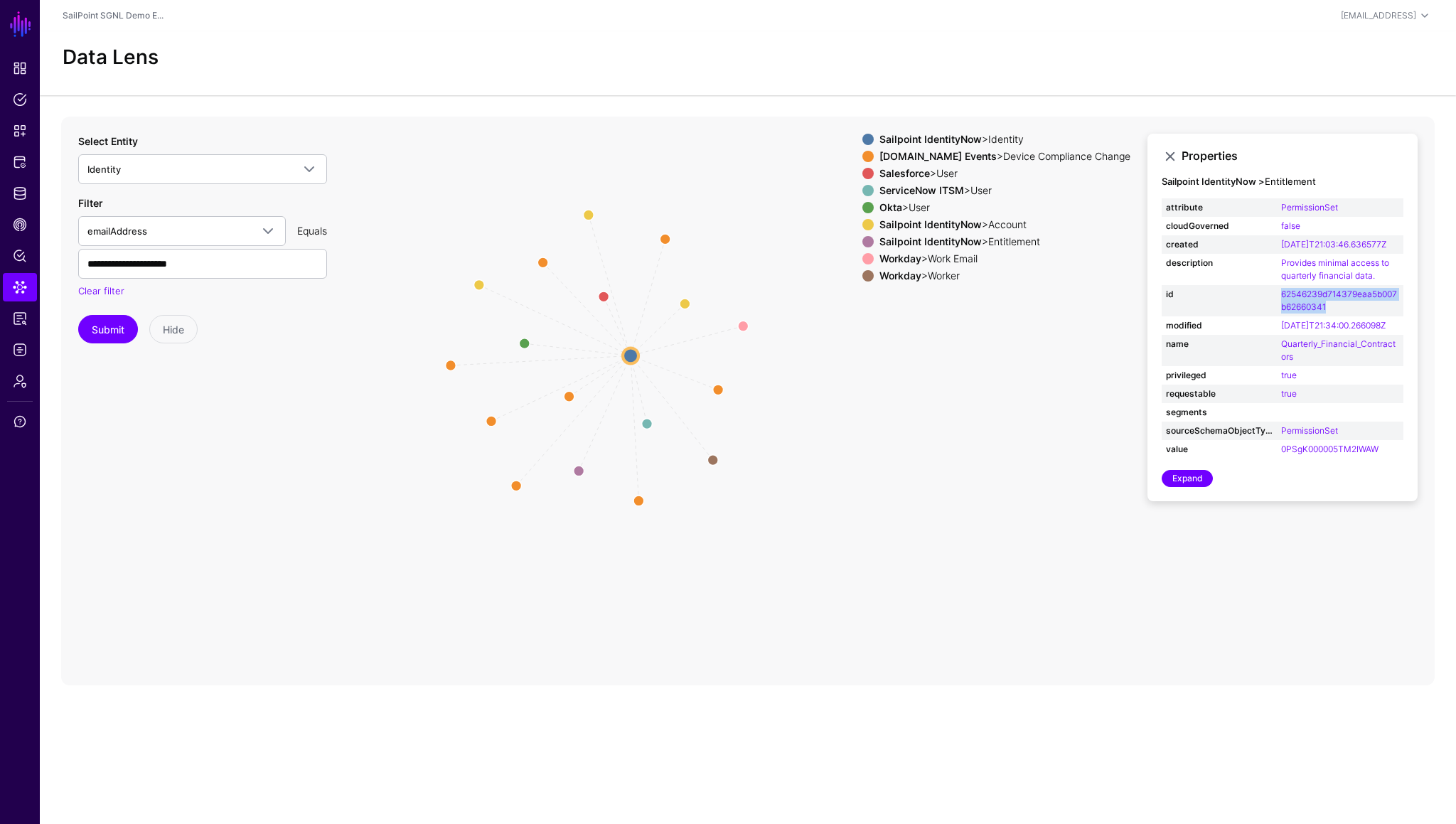
drag, startPoint x: 787, startPoint y: 348, endPoint x: 656, endPoint y: 313, distance: 135.6
click at [656, 313] on icon "AccountIdentity AccountIdentity AccountIdentity WorkerEmailToSailpointIdentity …" at bounding box center [747, 401] width 1374 height 569
click at [736, 582] on icon "AccountIdentity AccountIdentity AccountIdentity WorkerEmailToSailpointIdentity …" at bounding box center [747, 401] width 1374 height 569
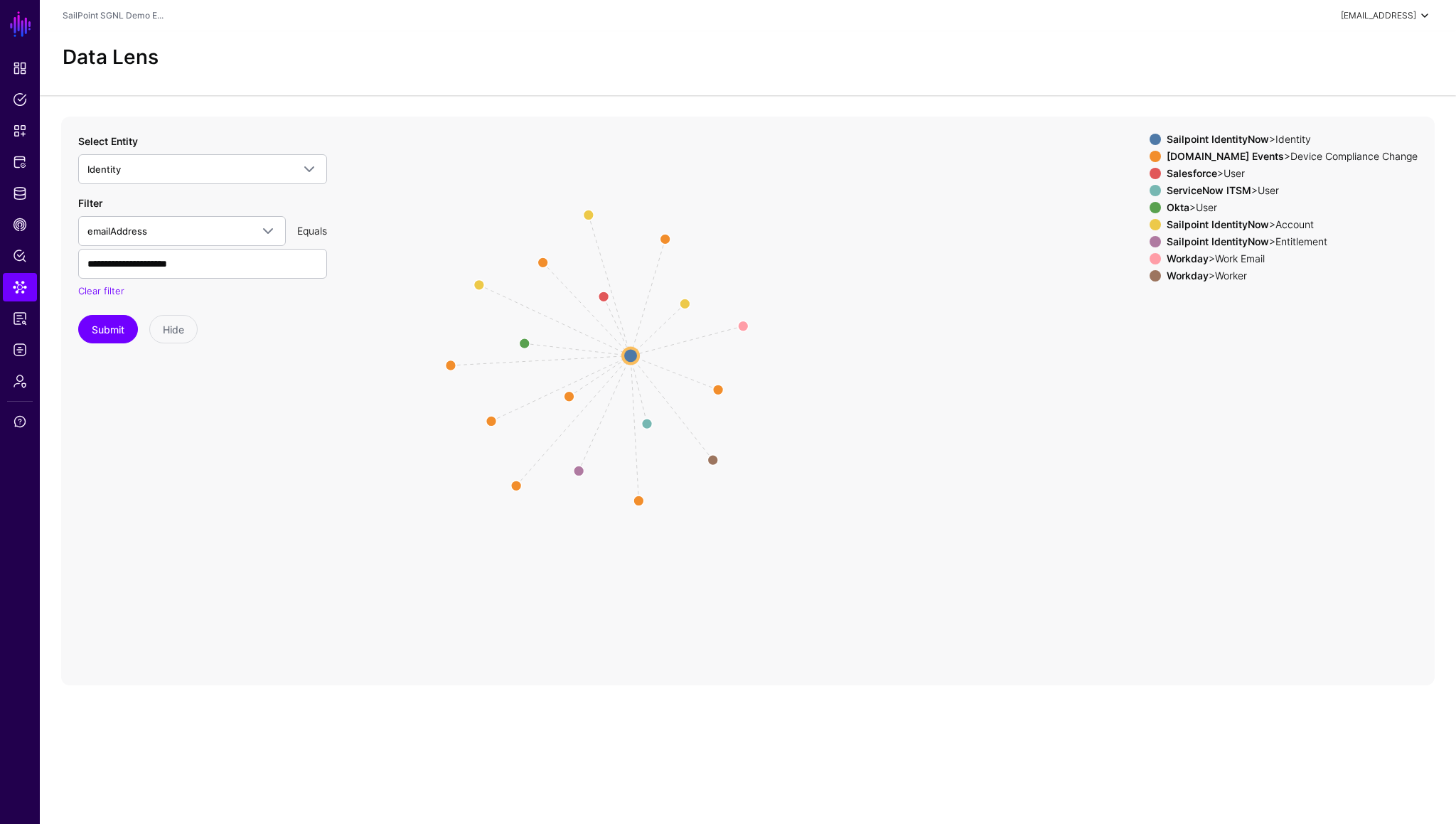
click at [1415, 18] on div "[EMAIL_ADDRESS]" at bounding box center [1378, 15] width 75 height 13
click at [1333, 138] on div "Mat Hamlin mat@sgnl.ai SailPoint SGNL Demo Env Log out" at bounding box center [1355, 85] width 156 height 119
click at [1333, 131] on link "Log out" at bounding box center [1355, 123] width 155 height 28
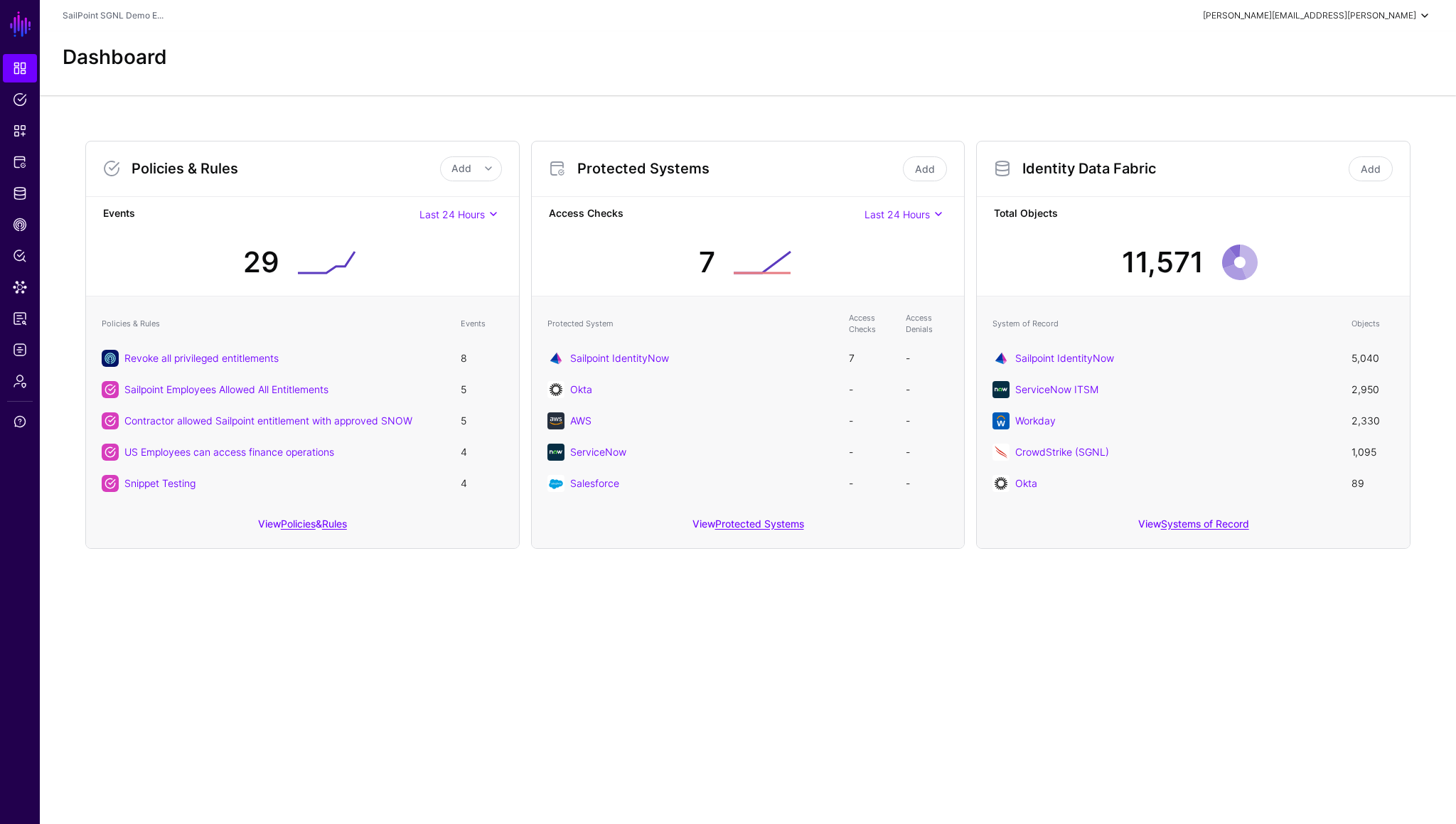
click at [1387, 11] on div "paul.verrone@sgnl.ai" at bounding box center [1310, 15] width 213 height 13
click at [1338, 124] on div "Log out" at bounding box center [1355, 123] width 135 height 14
click at [19, 346] on span "Logs" at bounding box center [20, 350] width 14 height 14
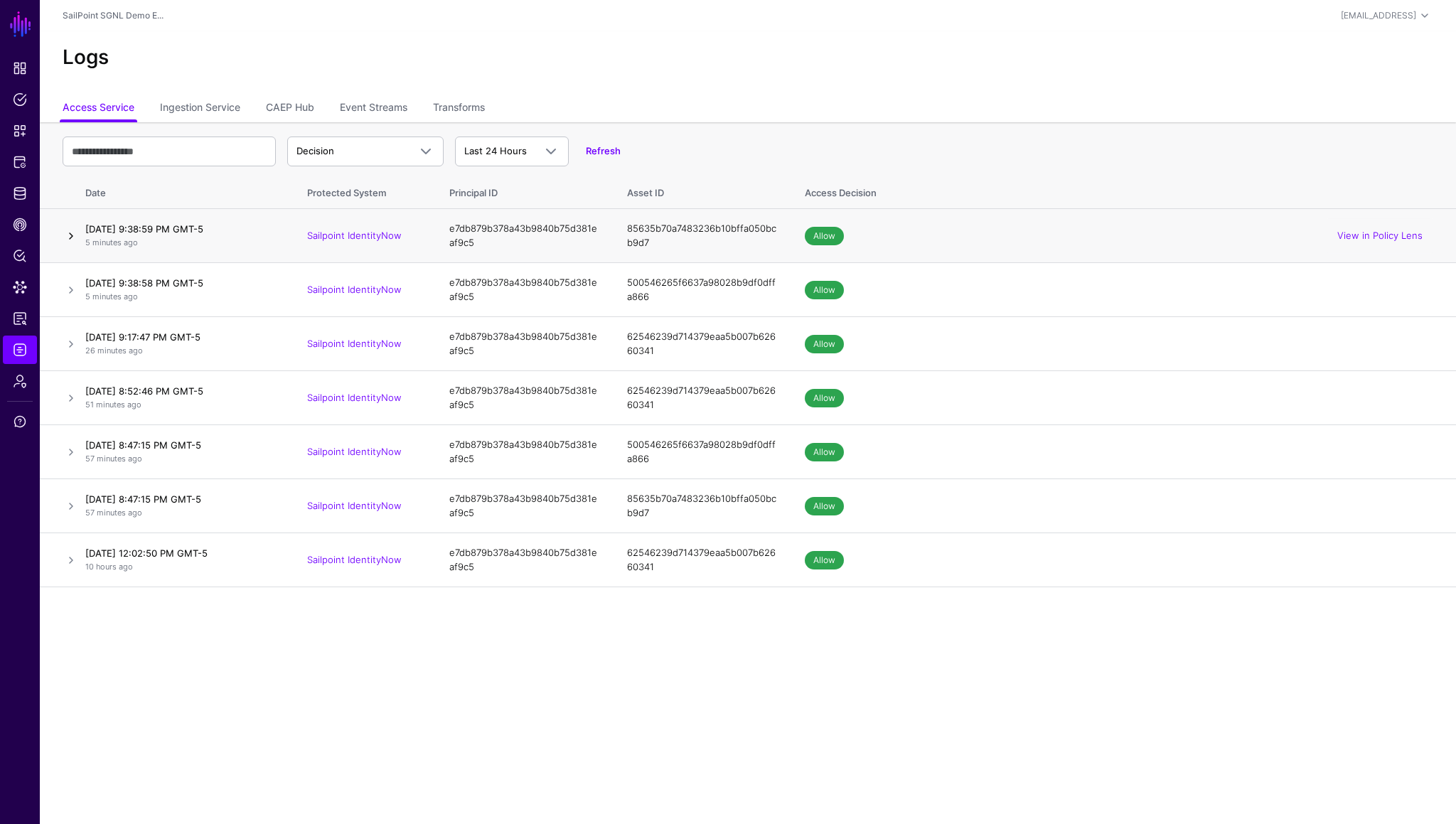
click at [72, 237] on link at bounding box center [71, 236] width 17 height 17
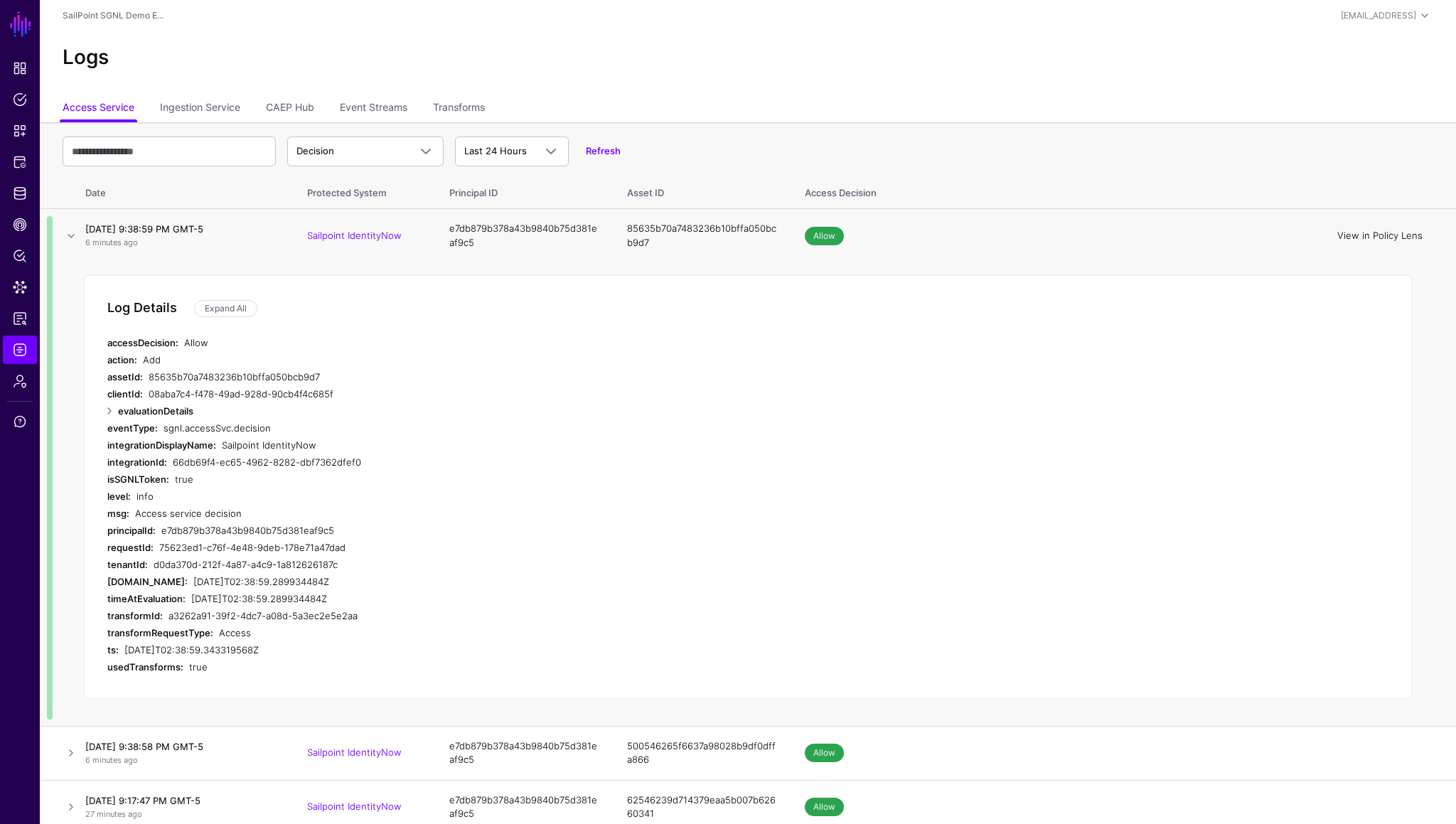
click at [1376, 238] on link "View in Policy Lens" at bounding box center [1380, 235] width 85 height 11
click at [1372, 22] on div "[EMAIL_ADDRESS]" at bounding box center [1387, 15] width 92 height 17
click at [1328, 118] on div "Log out" at bounding box center [1319, 123] width 36 height 13
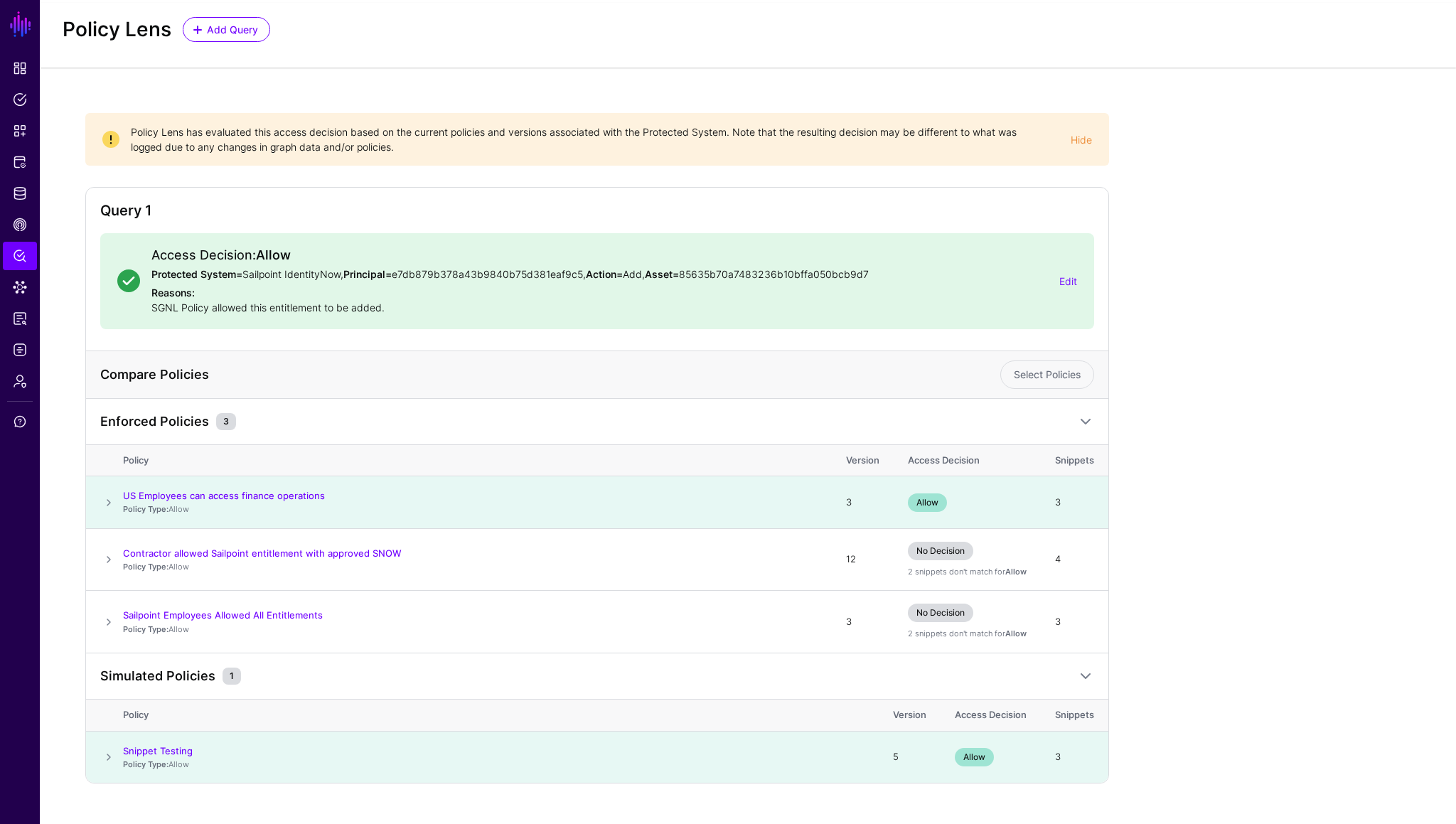
scroll to position [34, 0]
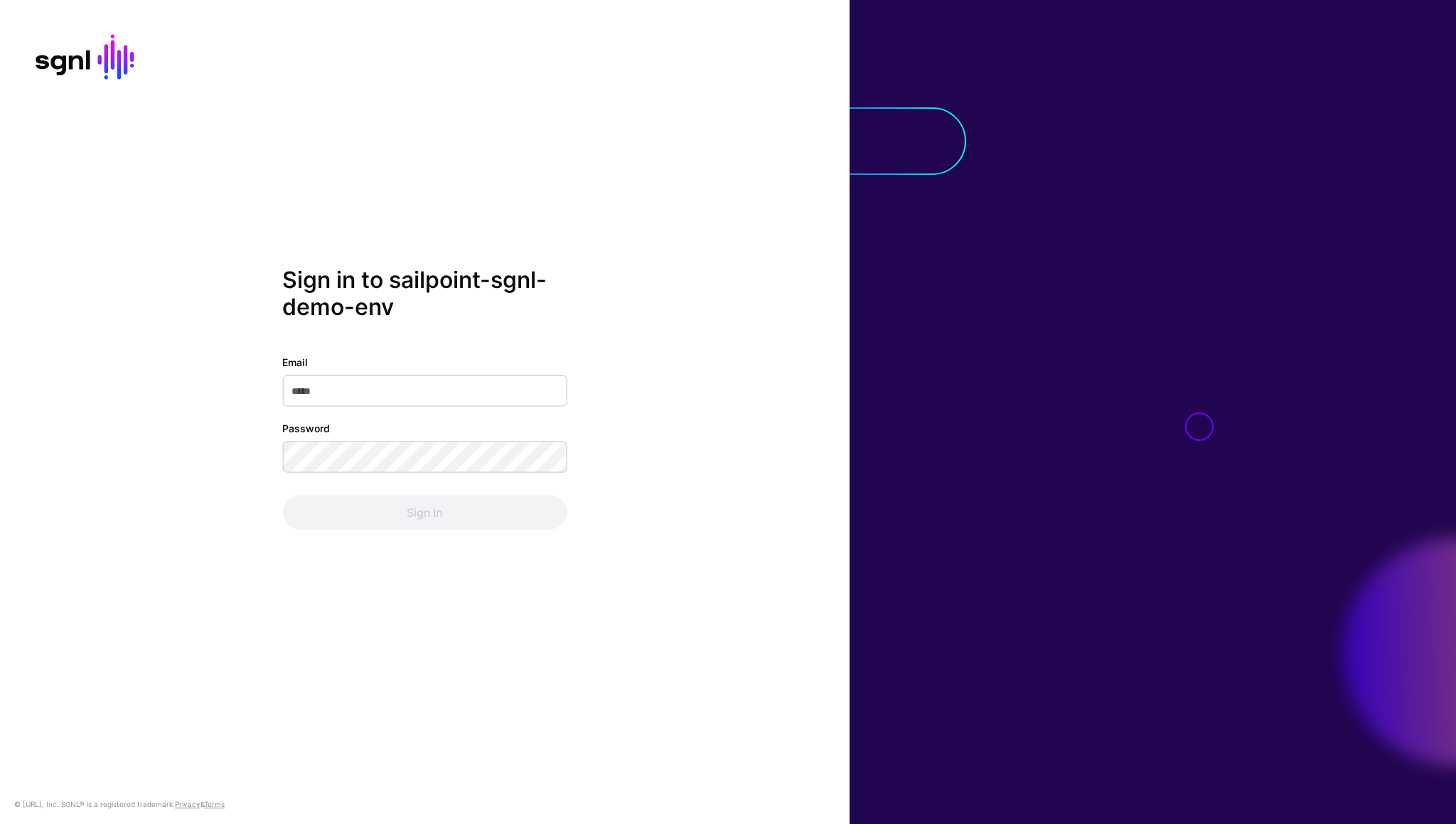
click at [425, 156] on div "Sign in to sailpoint-sgnl-demo-env Email Password Sign In © SGNL.ai, Inc. SGNL®…" at bounding box center [424, 412] width 850 height 824
